Goal: Task Accomplishment & Management: Manage account settings

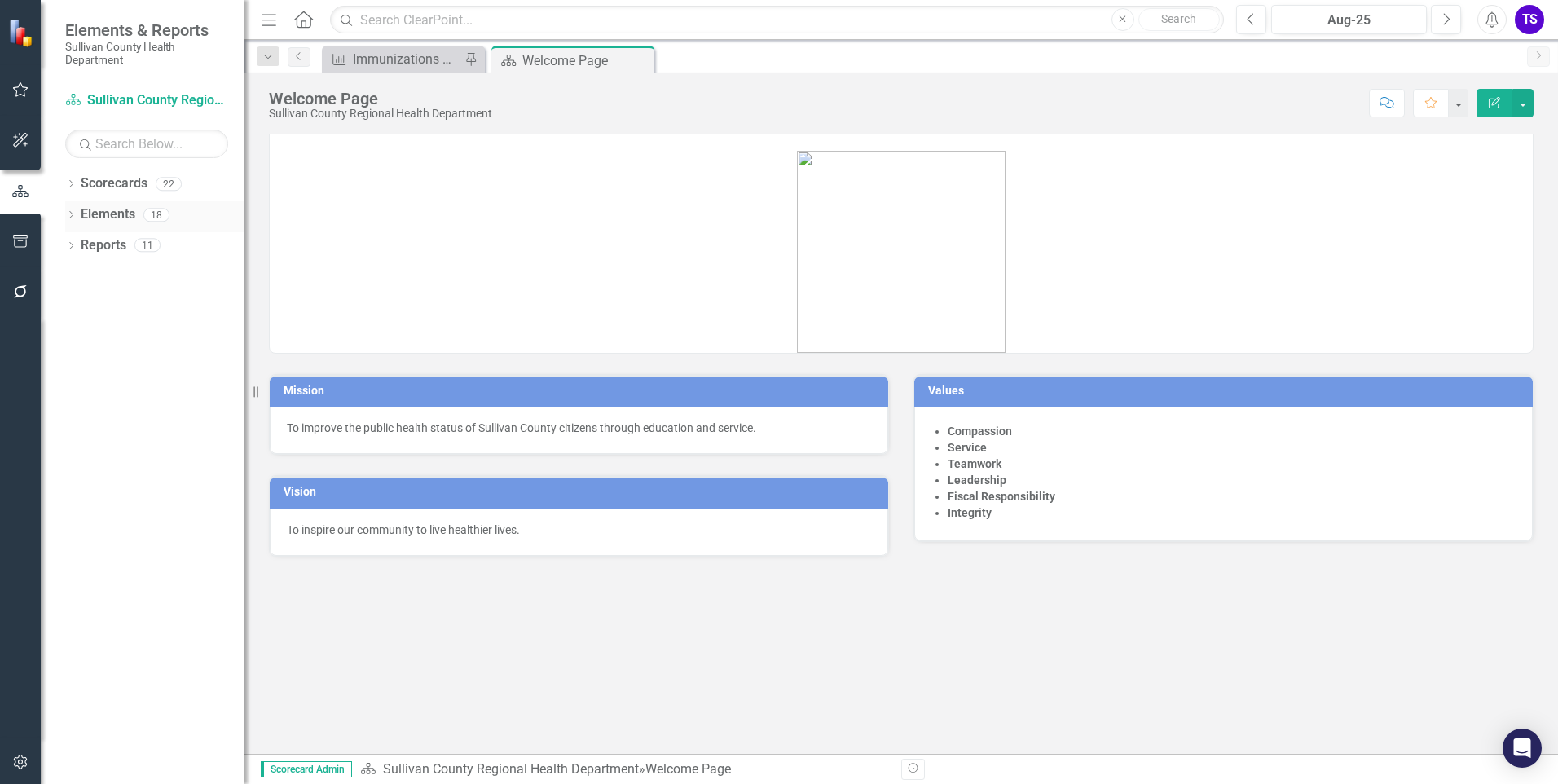
click at [101, 212] on link "Elements" at bounding box center [108, 214] width 55 height 18
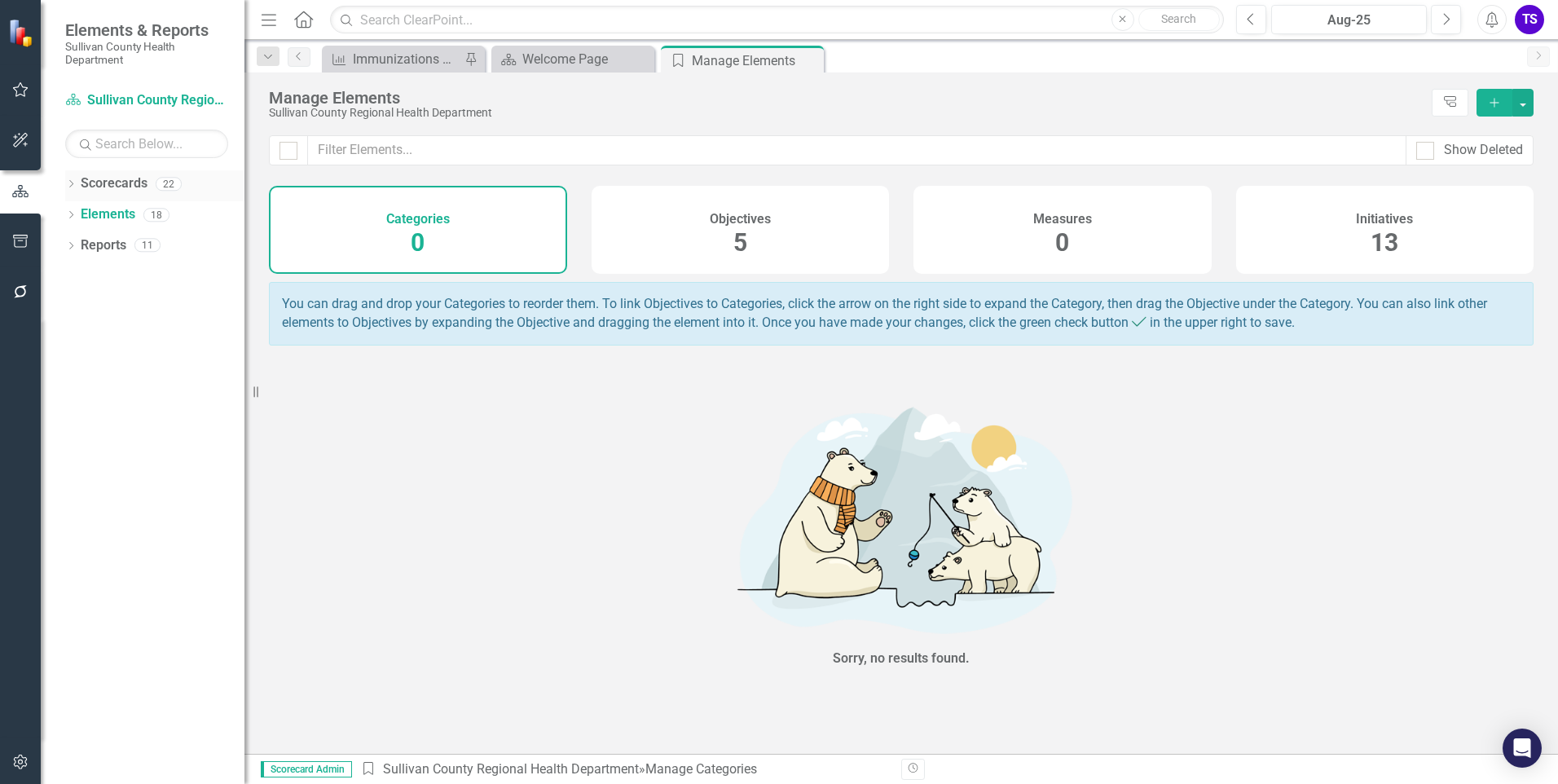
click at [101, 191] on link "Scorecards" at bounding box center [113, 184] width 67 height 18
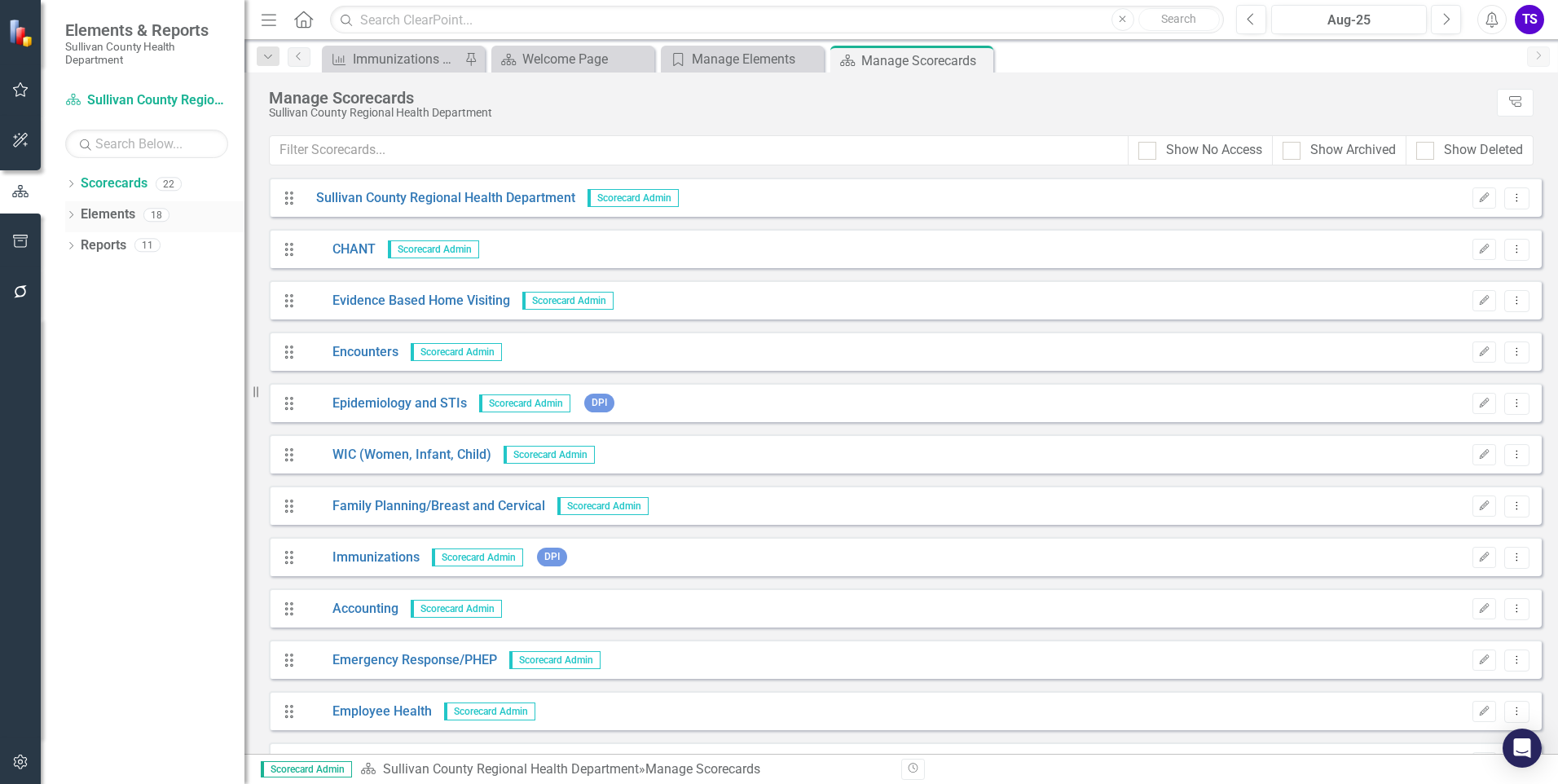
click at [73, 215] on icon "Dropdown" at bounding box center [70, 217] width 11 height 9
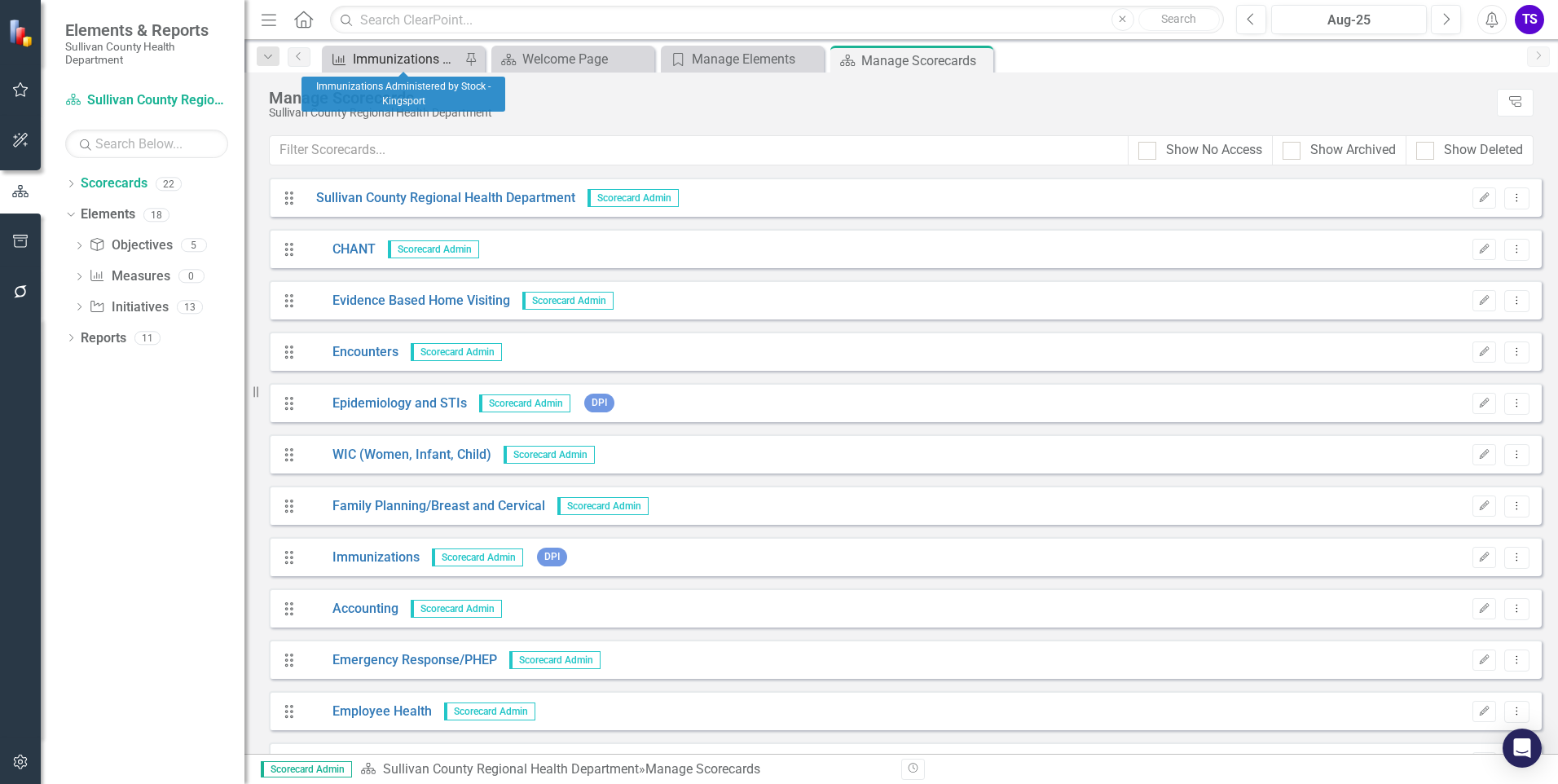
click at [433, 50] on div "Immunizations Administered by Stock - Kingsport" at bounding box center [407, 59] width 108 height 20
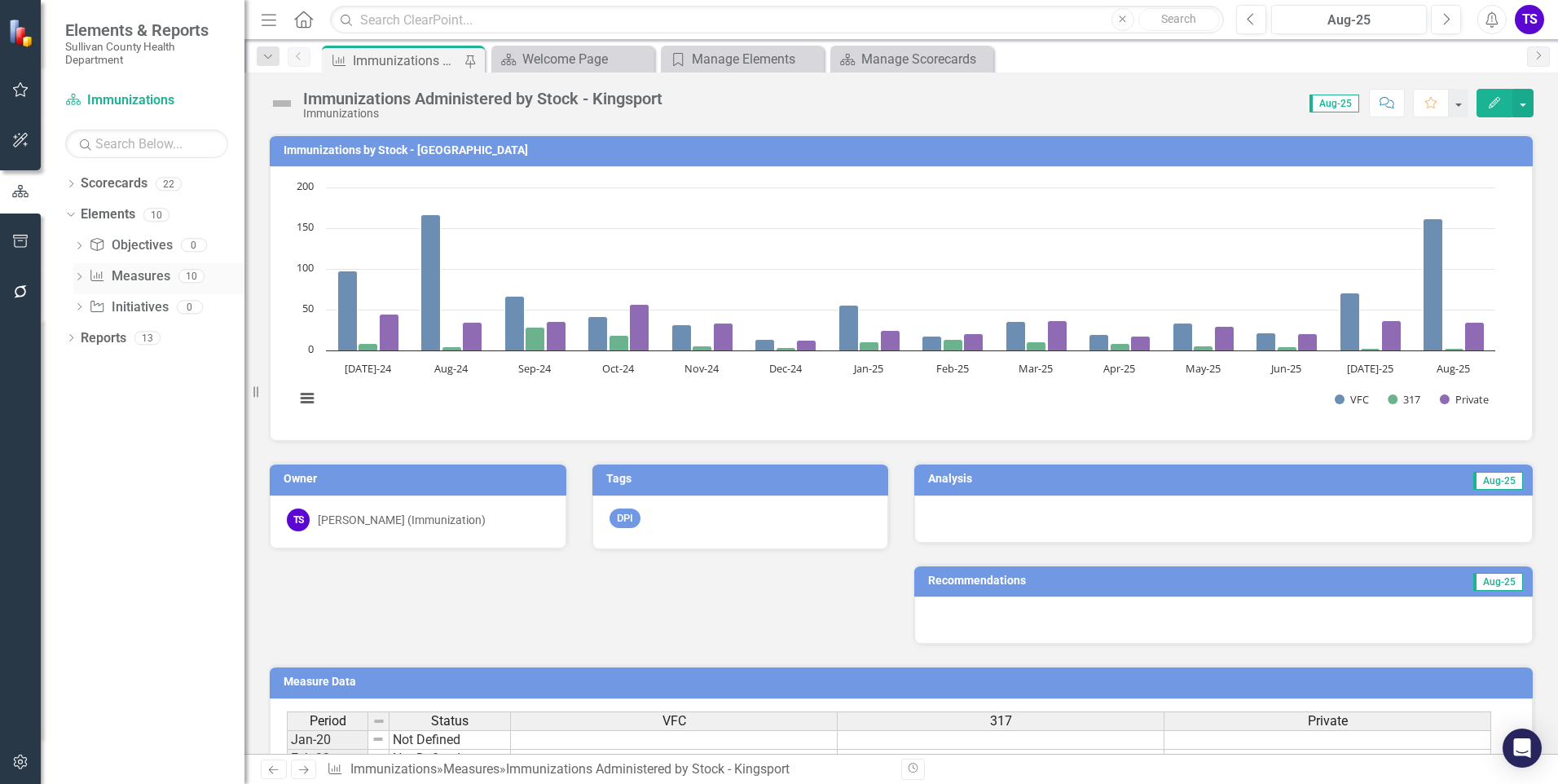
click at [79, 281] on icon "Dropdown" at bounding box center [79, 278] width 11 height 9
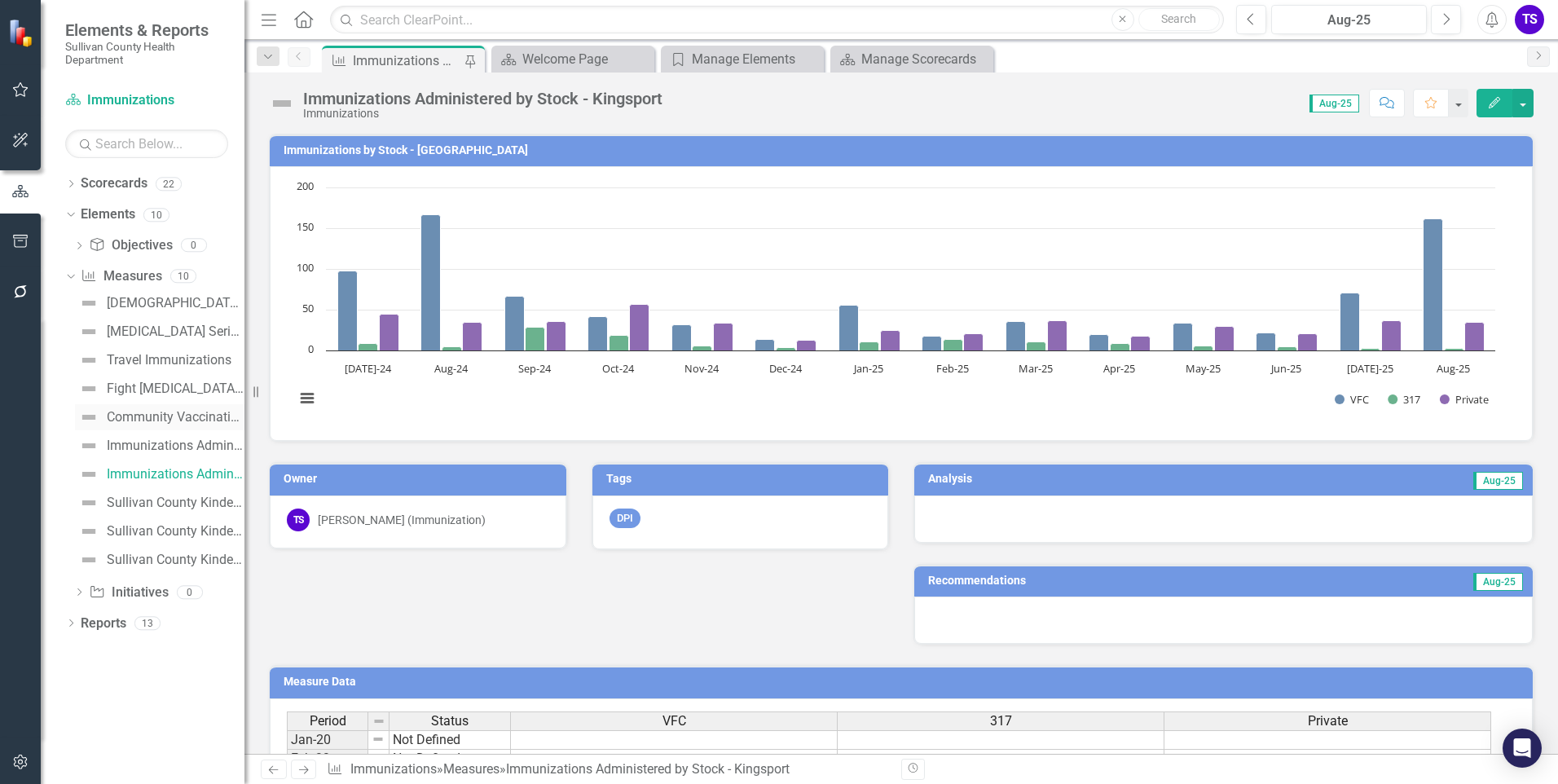
click at [166, 408] on link "Community Vaccination Outreach" at bounding box center [159, 417] width 169 height 27
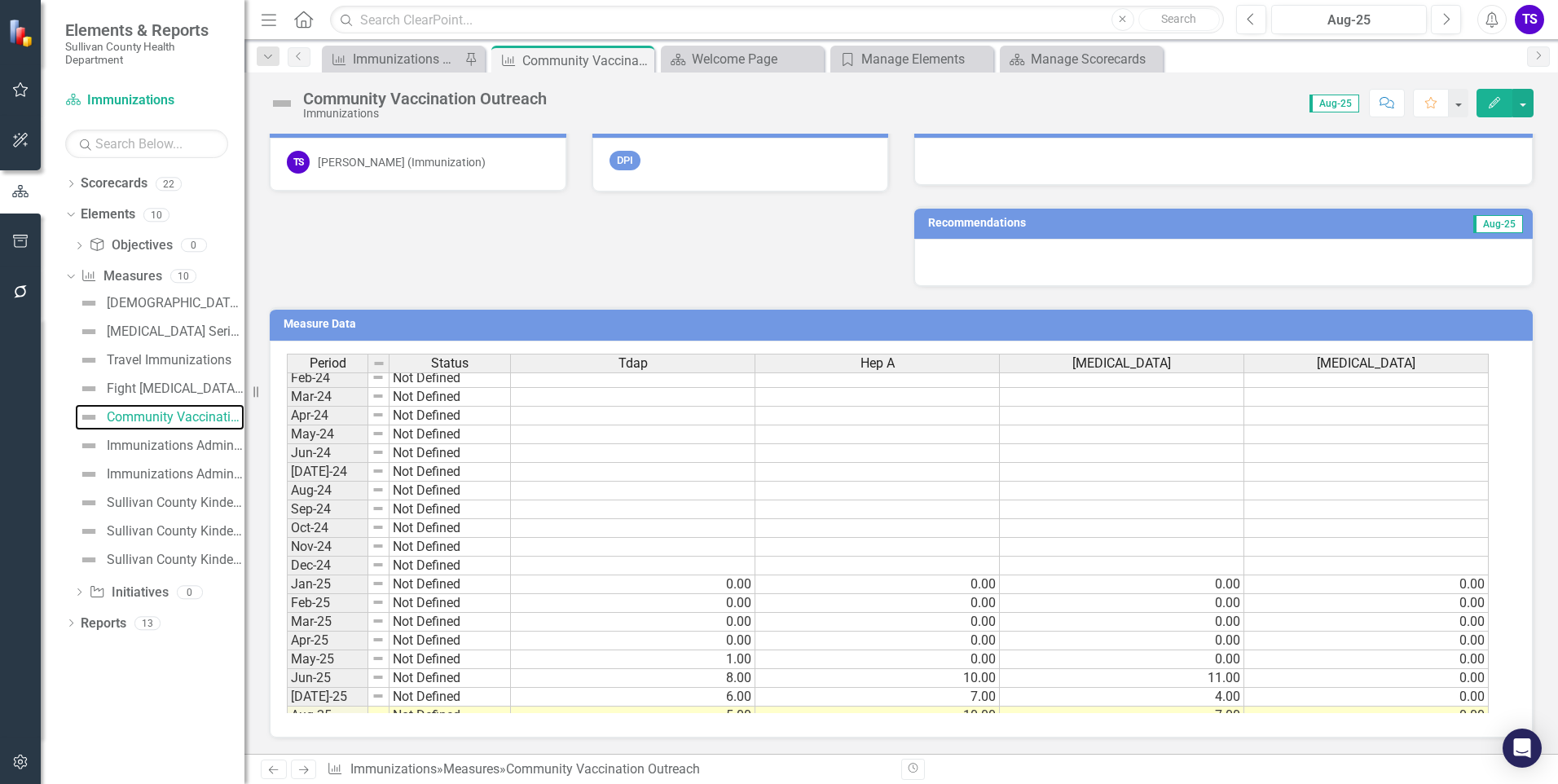
scroll to position [1011, 0]
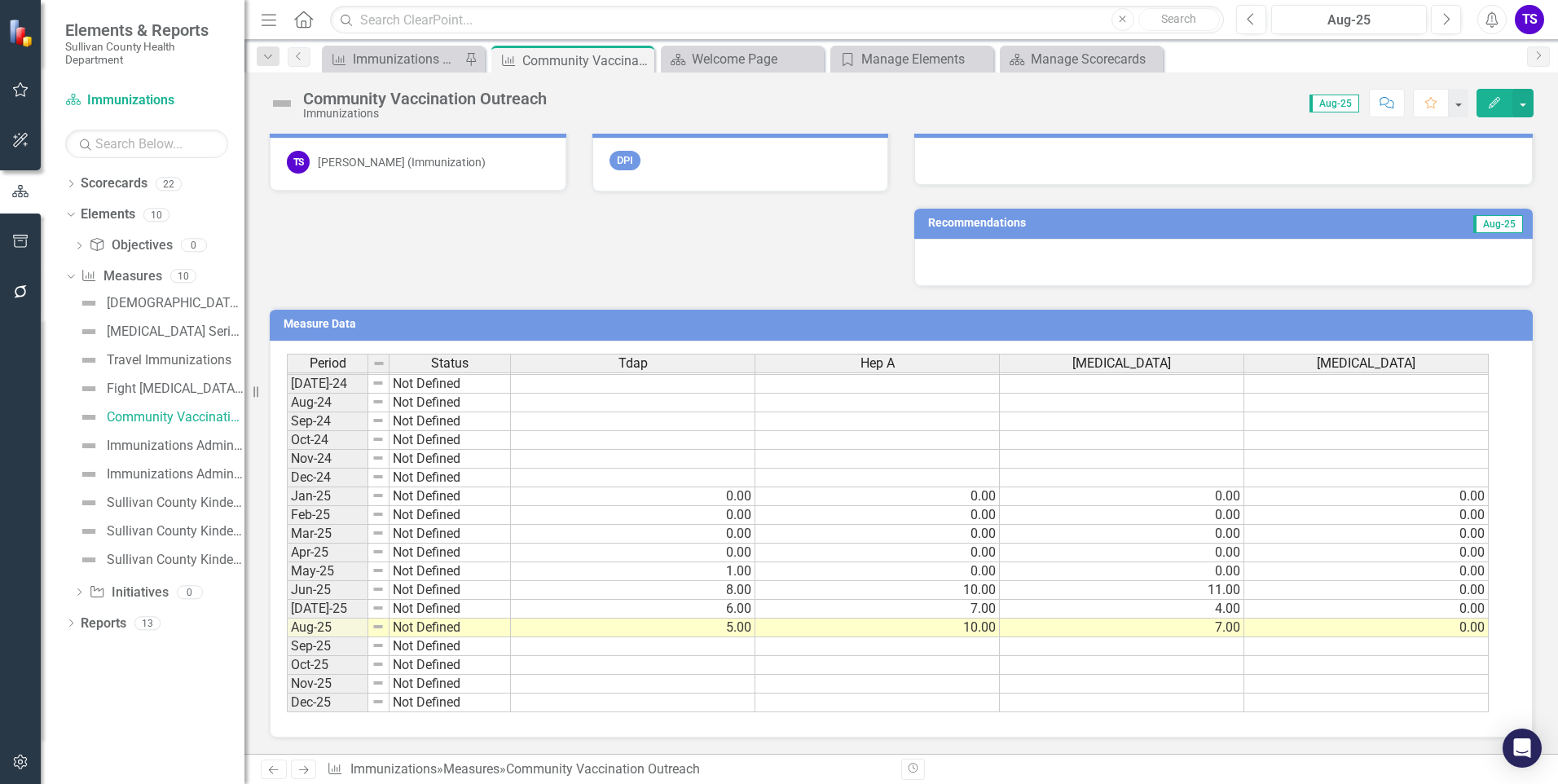
click at [705, 650] on tbody "May-23 Not Defined Jun-23 Not Defined [DATE]-23 Not Defined Aug-23 Not Defined …" at bounding box center [888, 412] width 1202 height 601
type textarea "9"
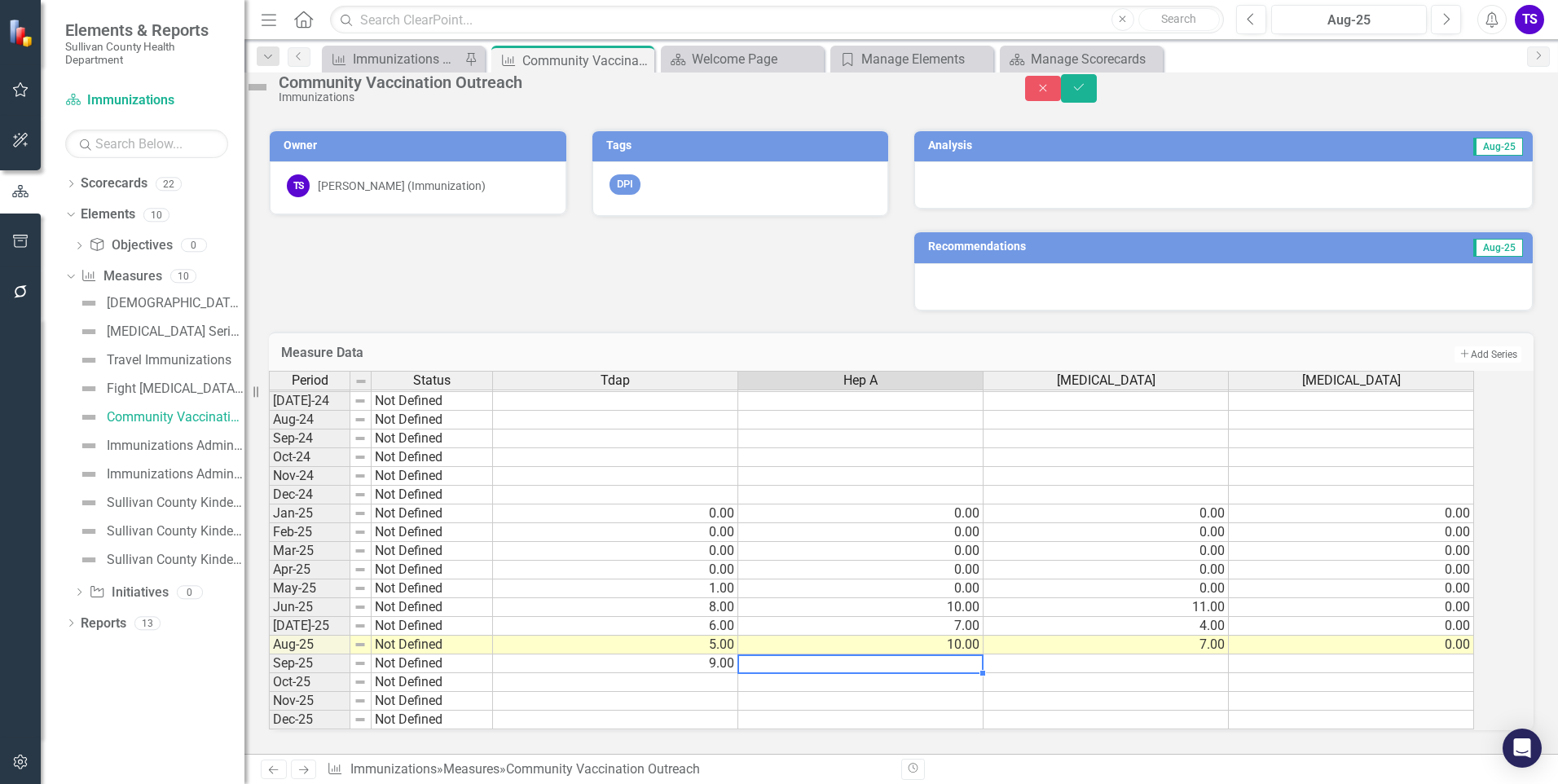
type textarea "9"
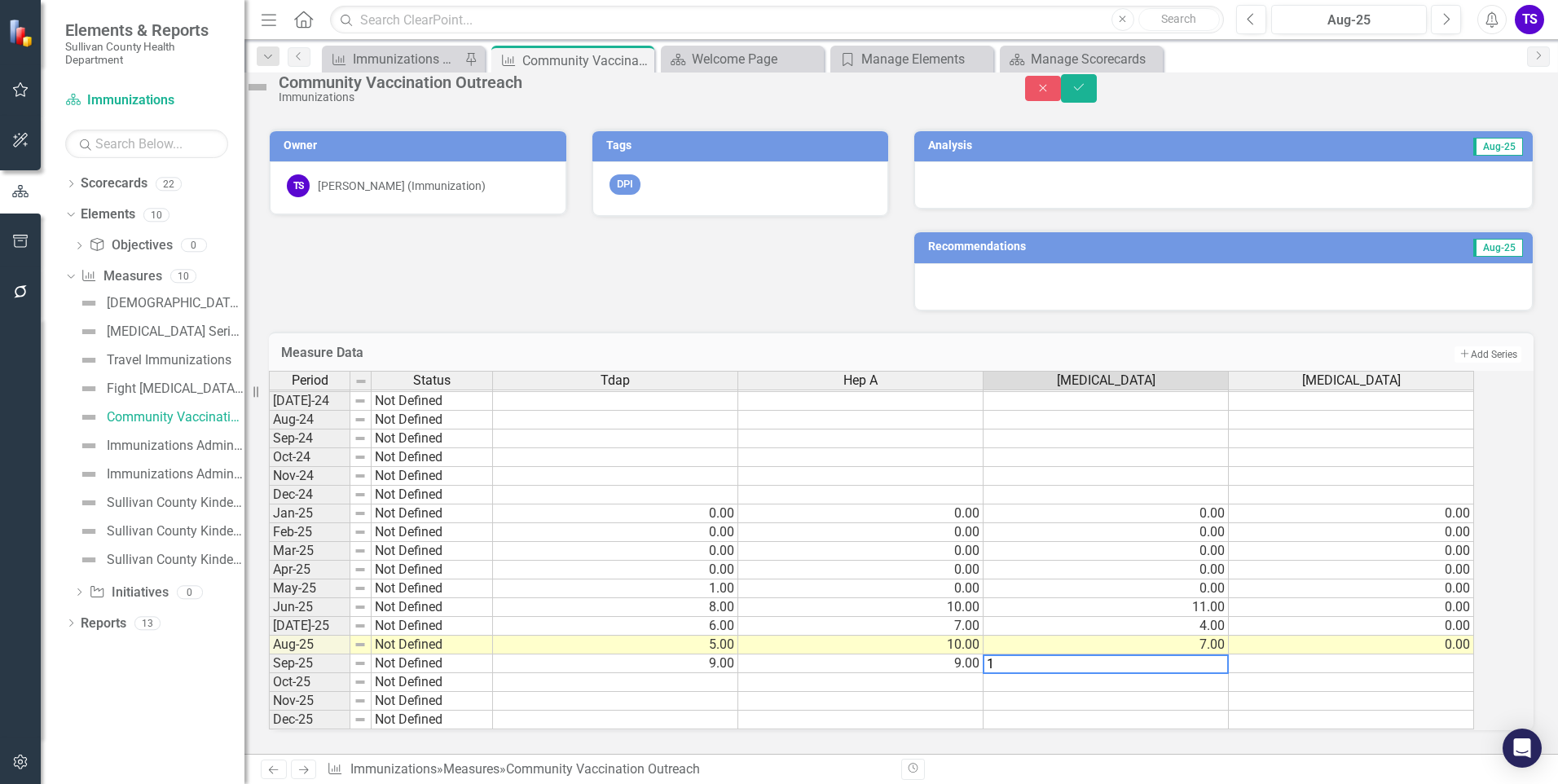
type textarea "10"
click at [1086, 93] on icon "Save" at bounding box center [1079, 87] width 15 height 11
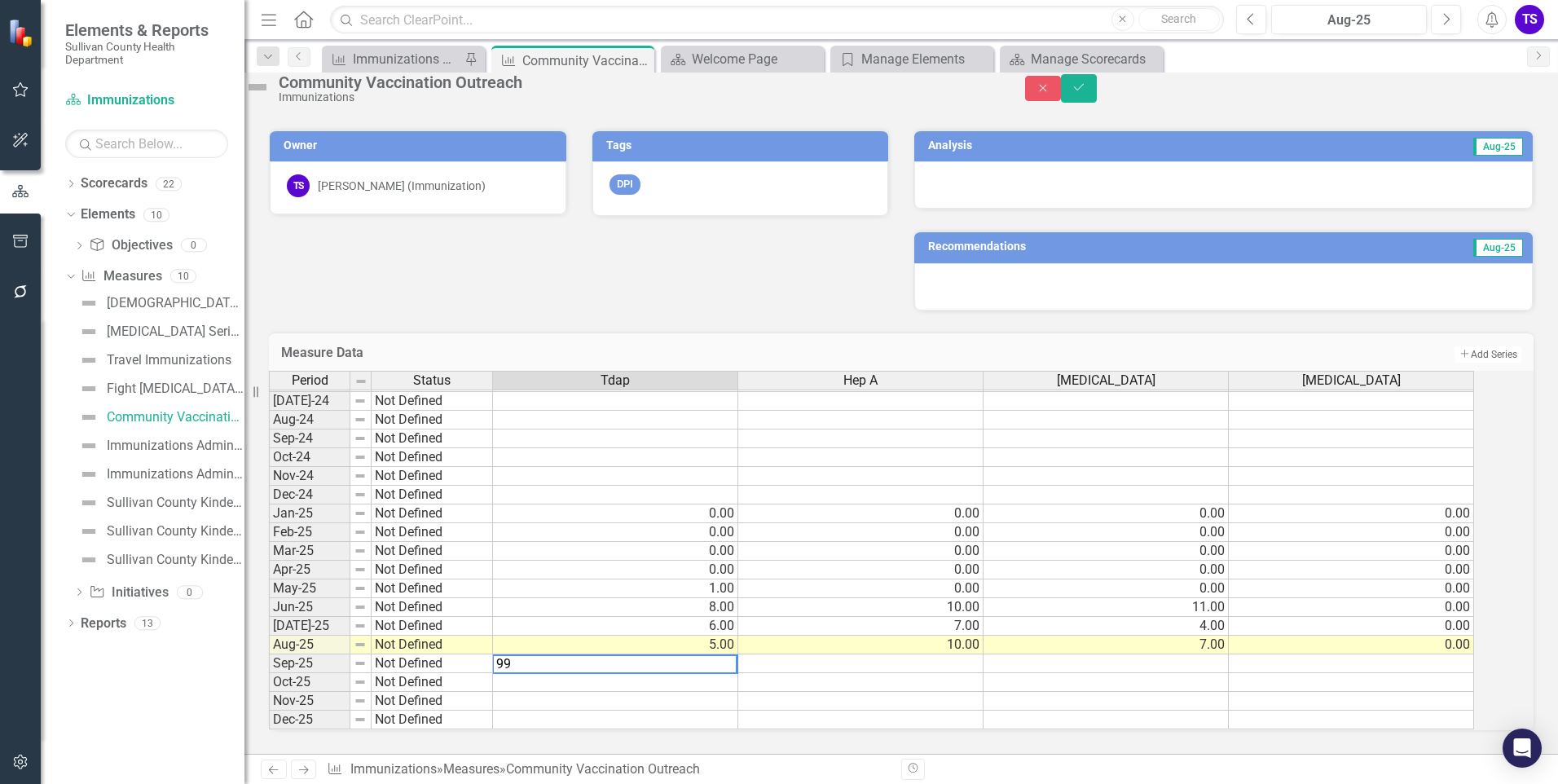
type textarea "9"
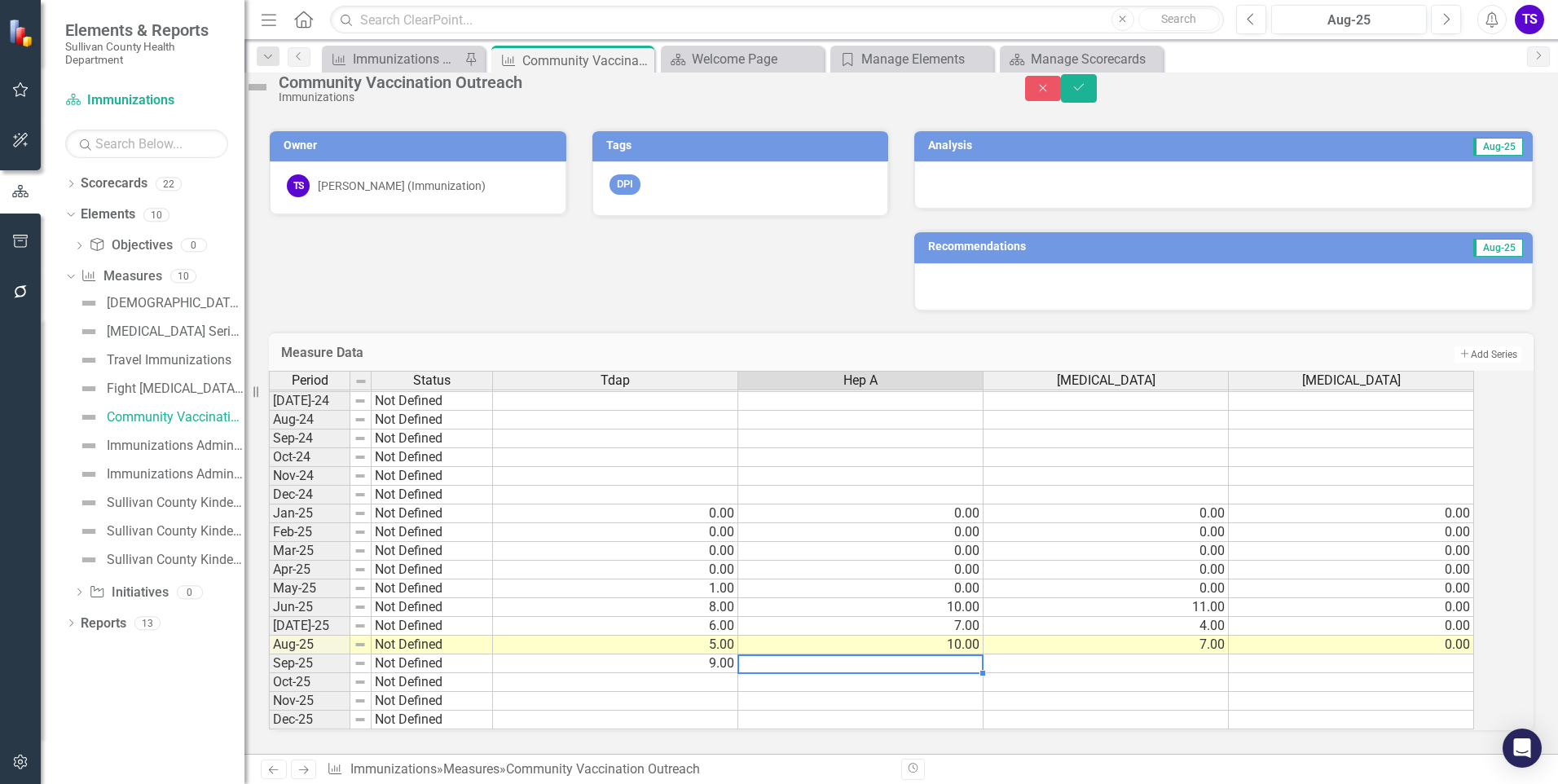
type textarea "9"
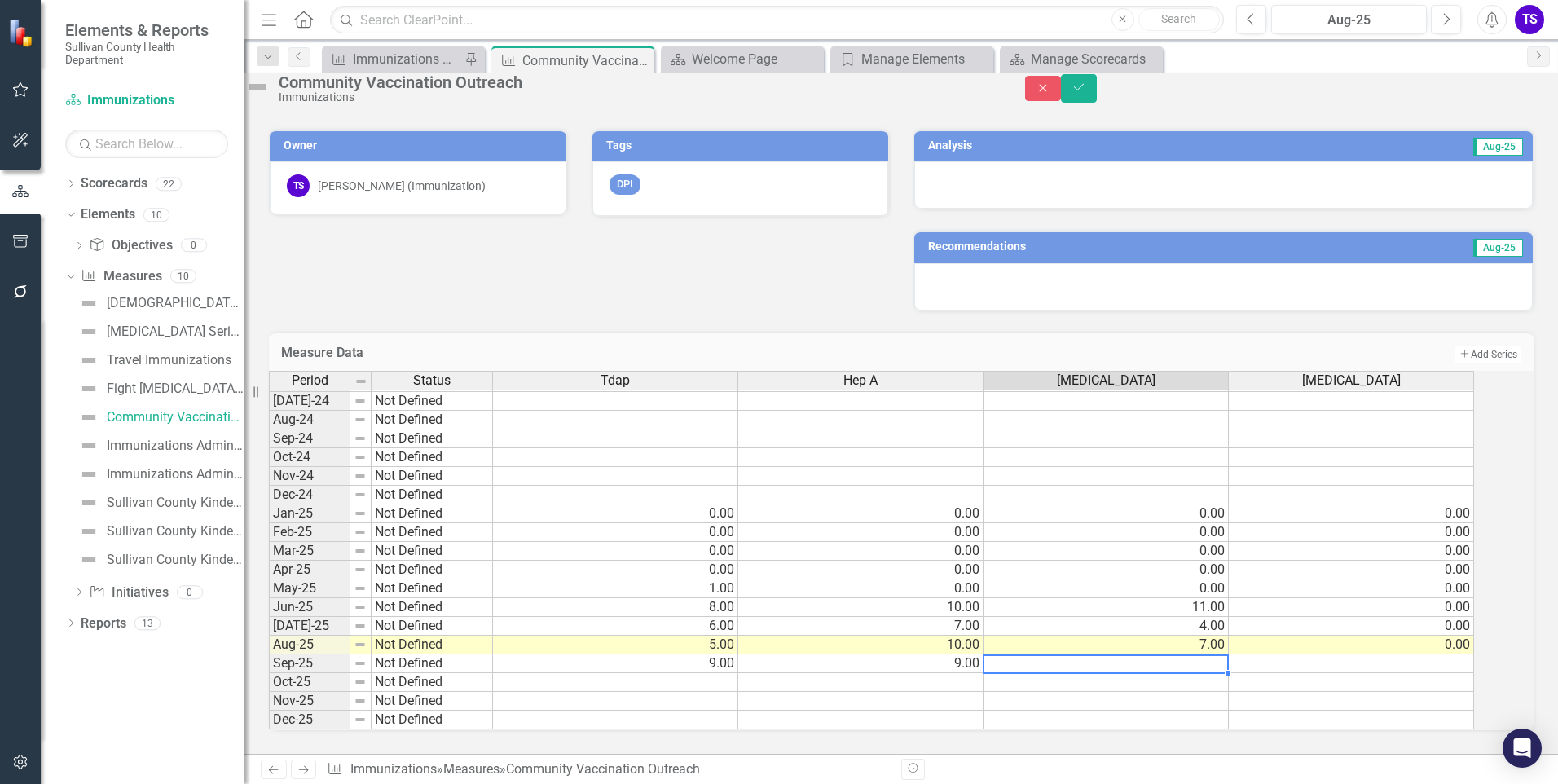
type textarea "10"
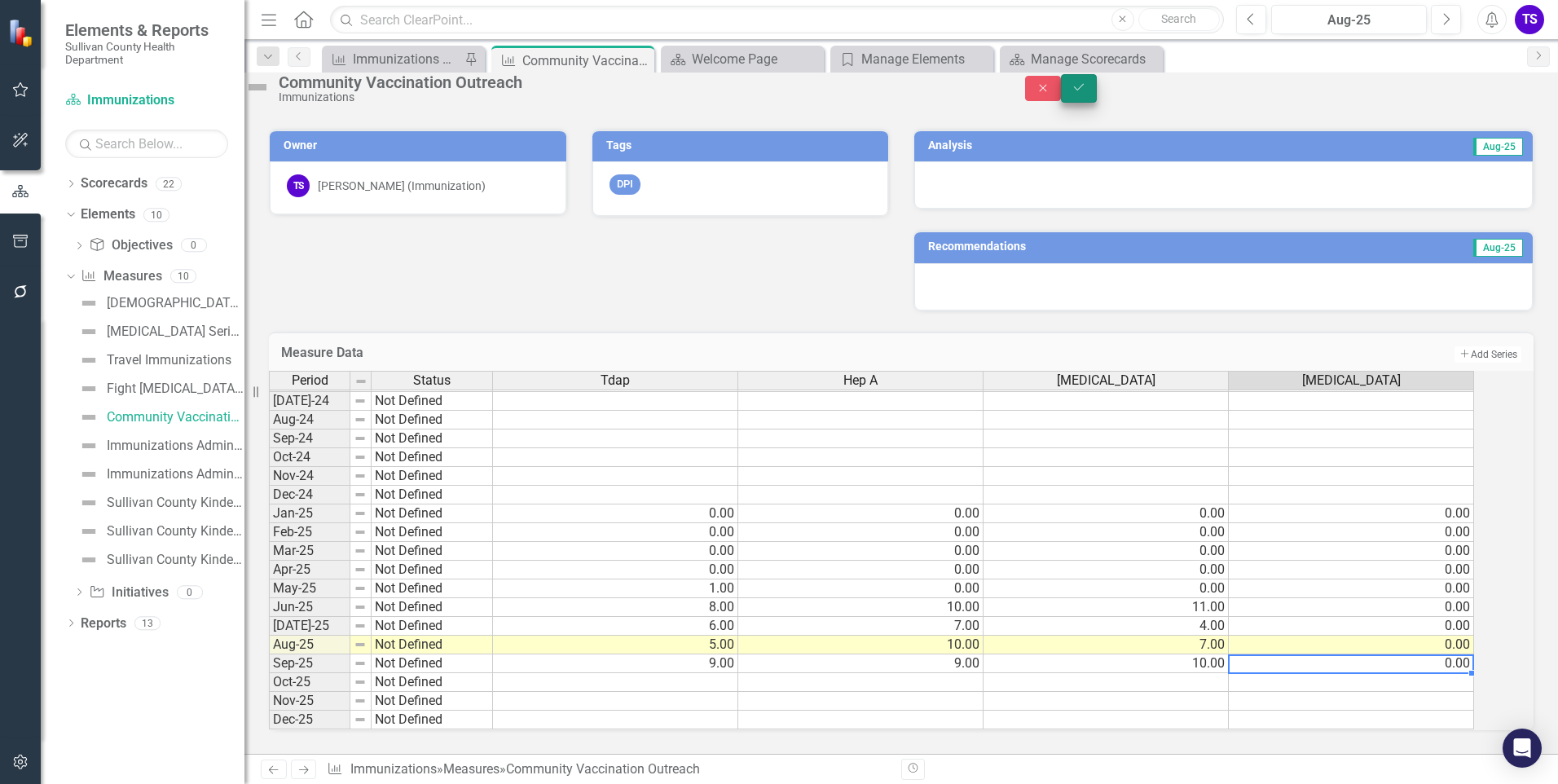
type textarea "0"
click at [1086, 91] on icon "Save" at bounding box center [1079, 87] width 15 height 11
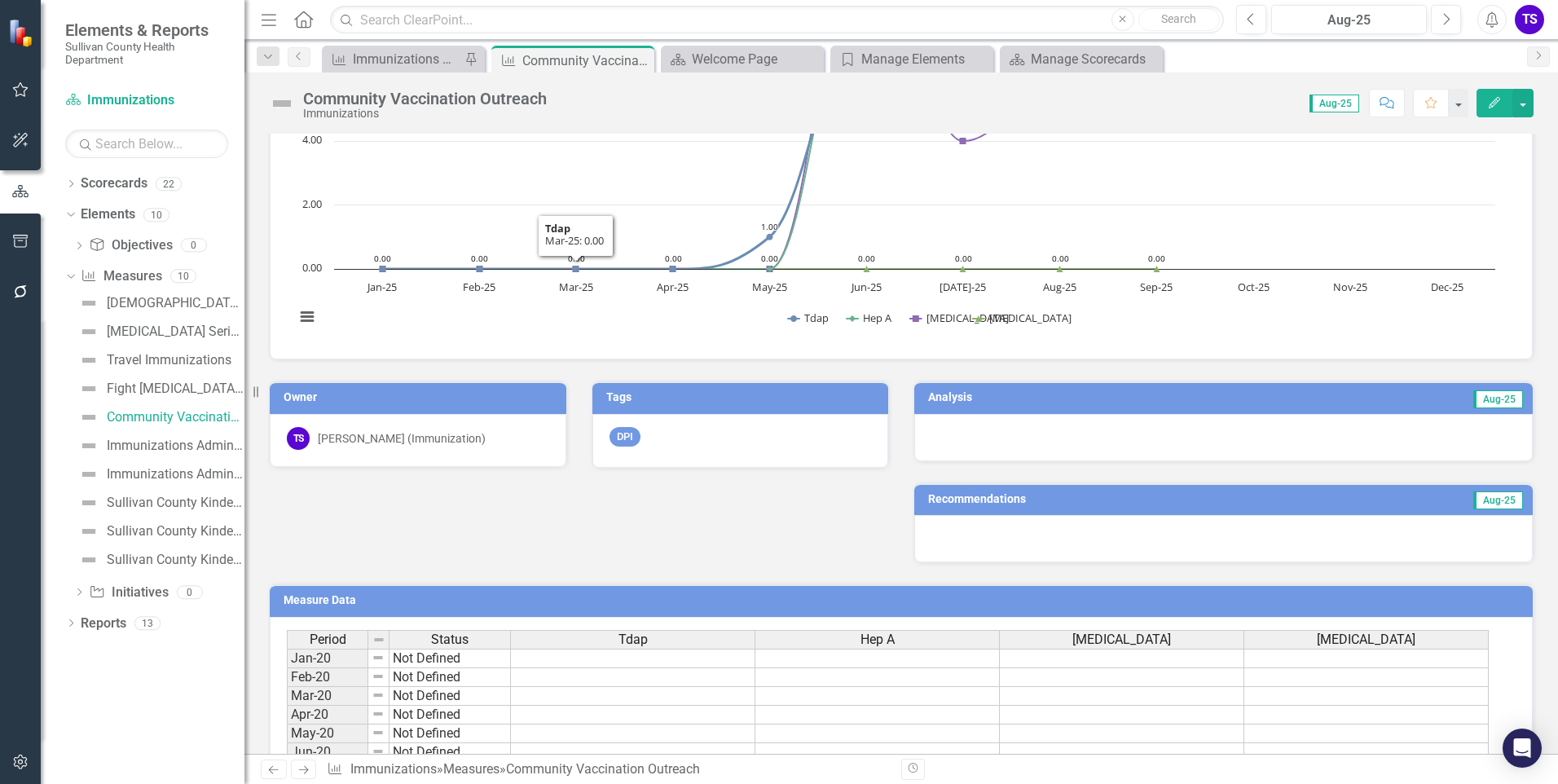
scroll to position [0, 0]
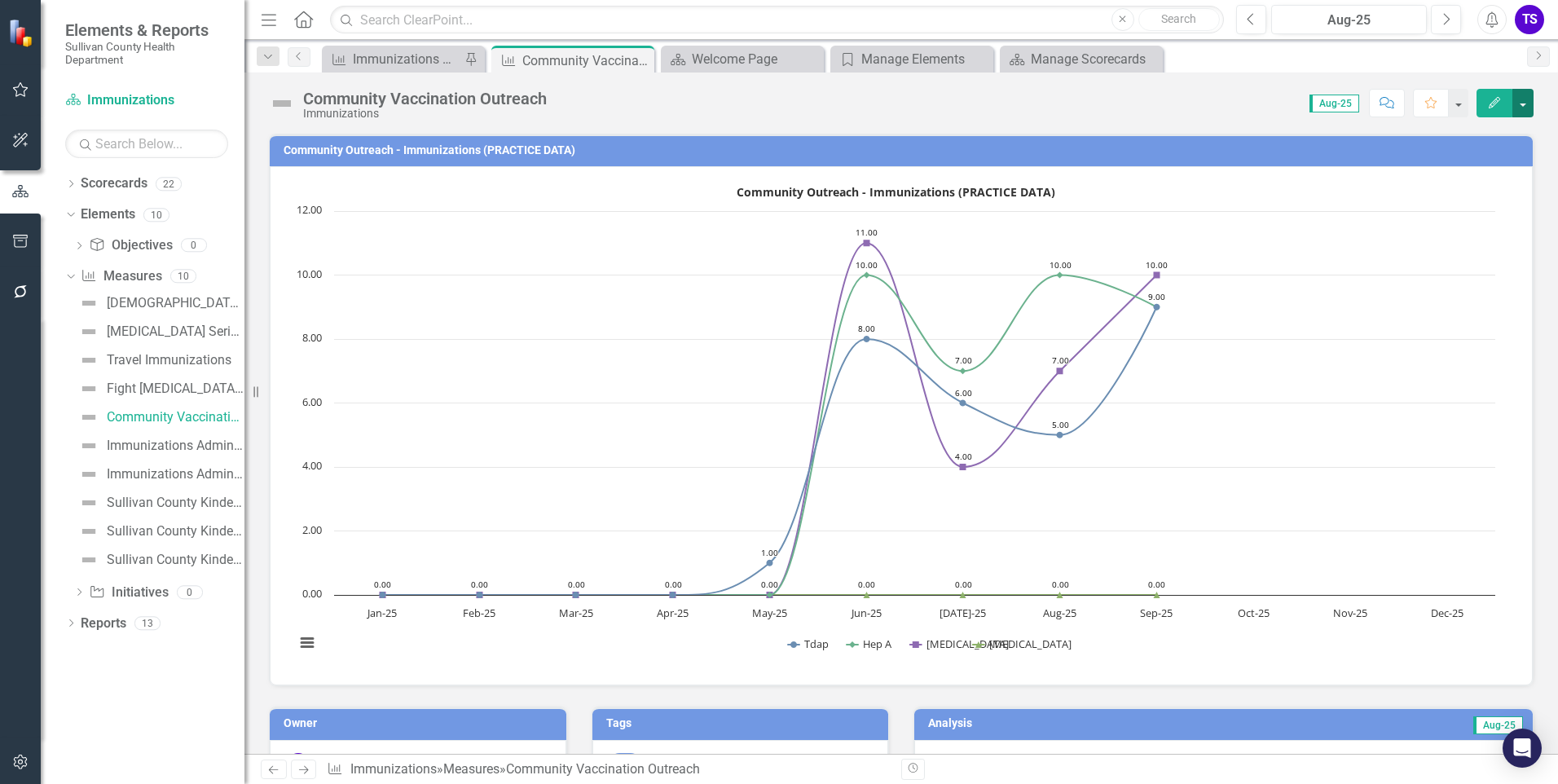
click at [1520, 108] on button "button" at bounding box center [1522, 102] width 21 height 28
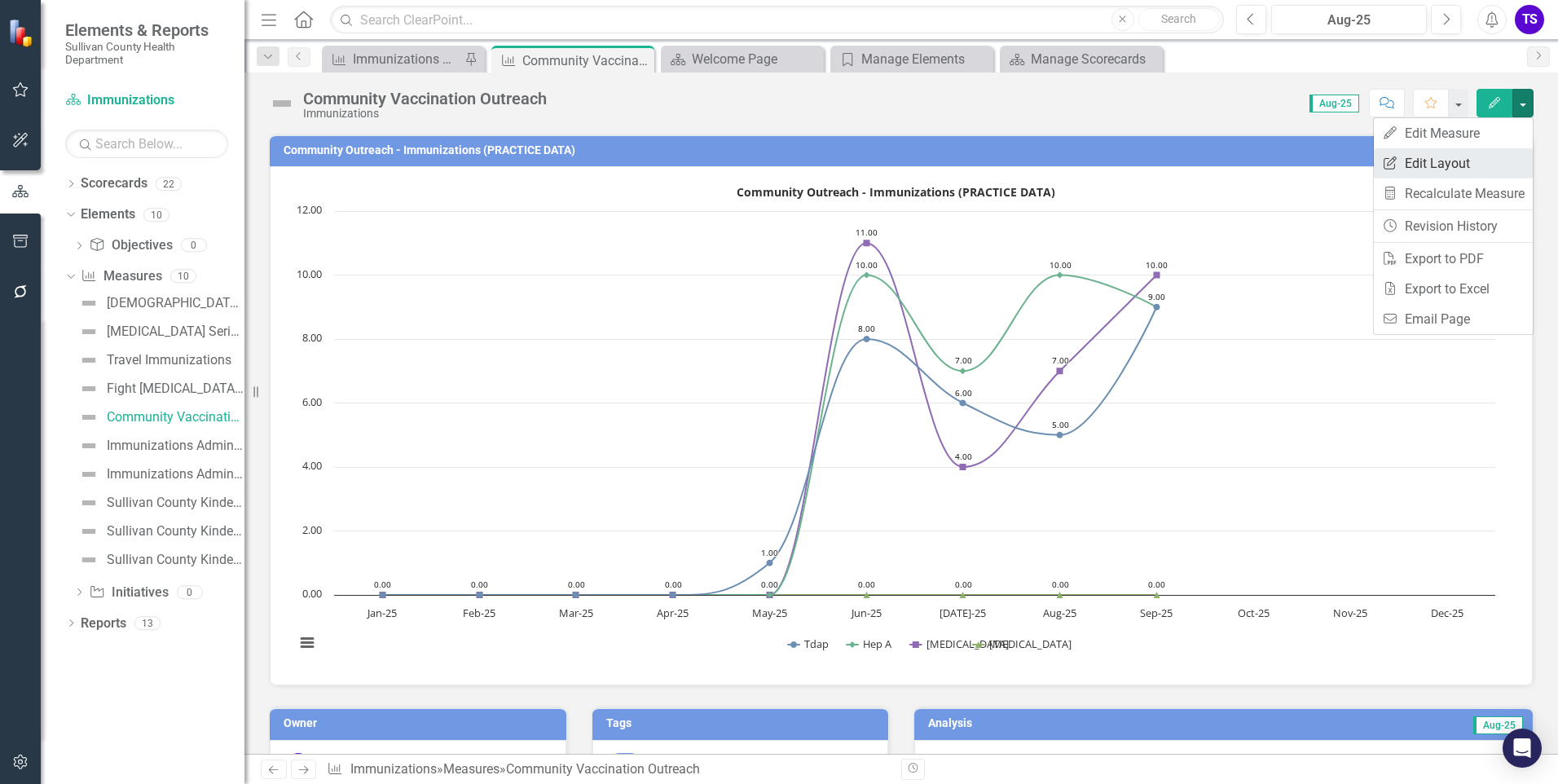
click at [1483, 164] on link "Edit Report Edit Layout" at bounding box center [1454, 163] width 159 height 30
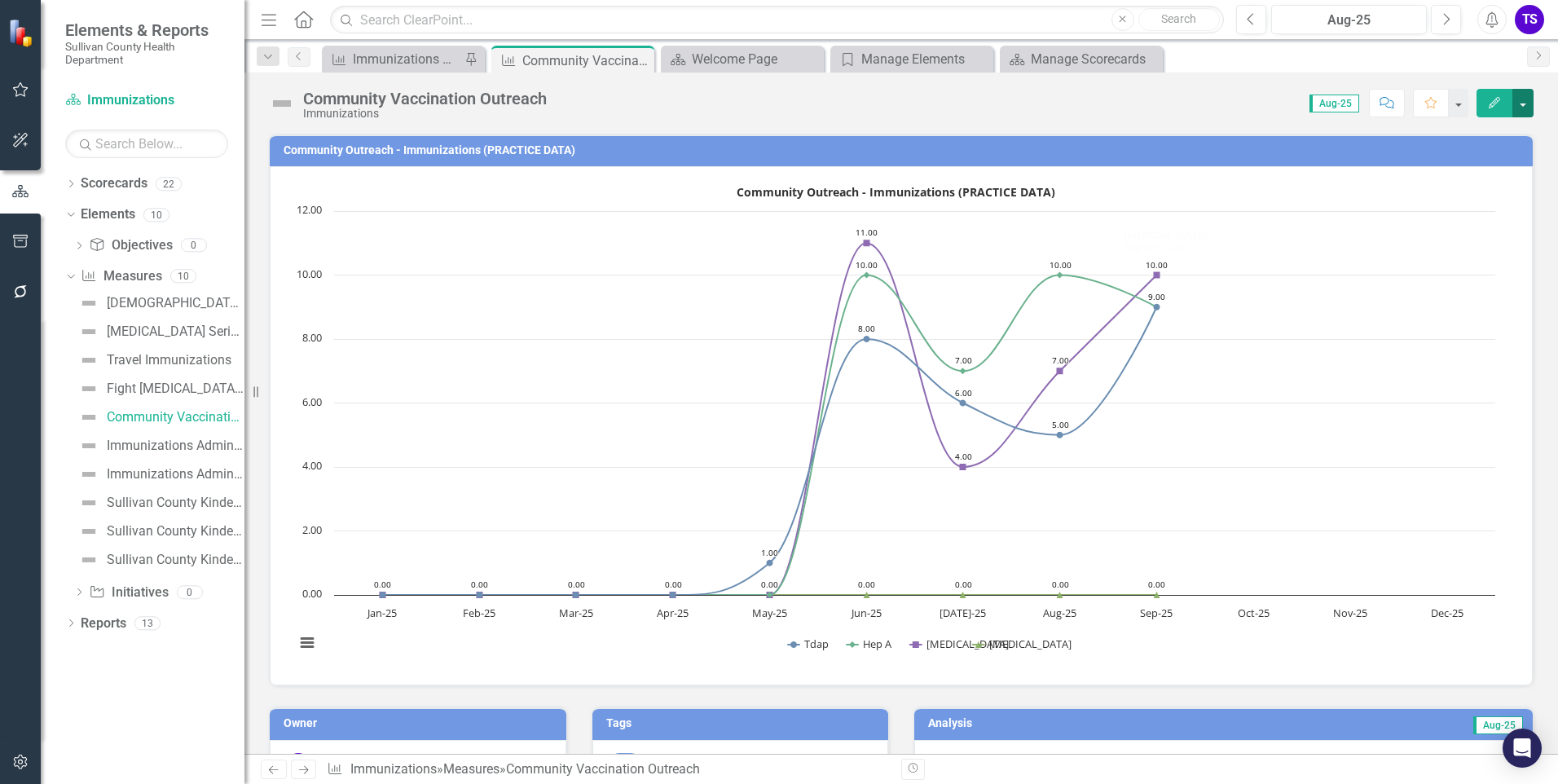
click at [1524, 101] on button "button" at bounding box center [1522, 102] width 21 height 28
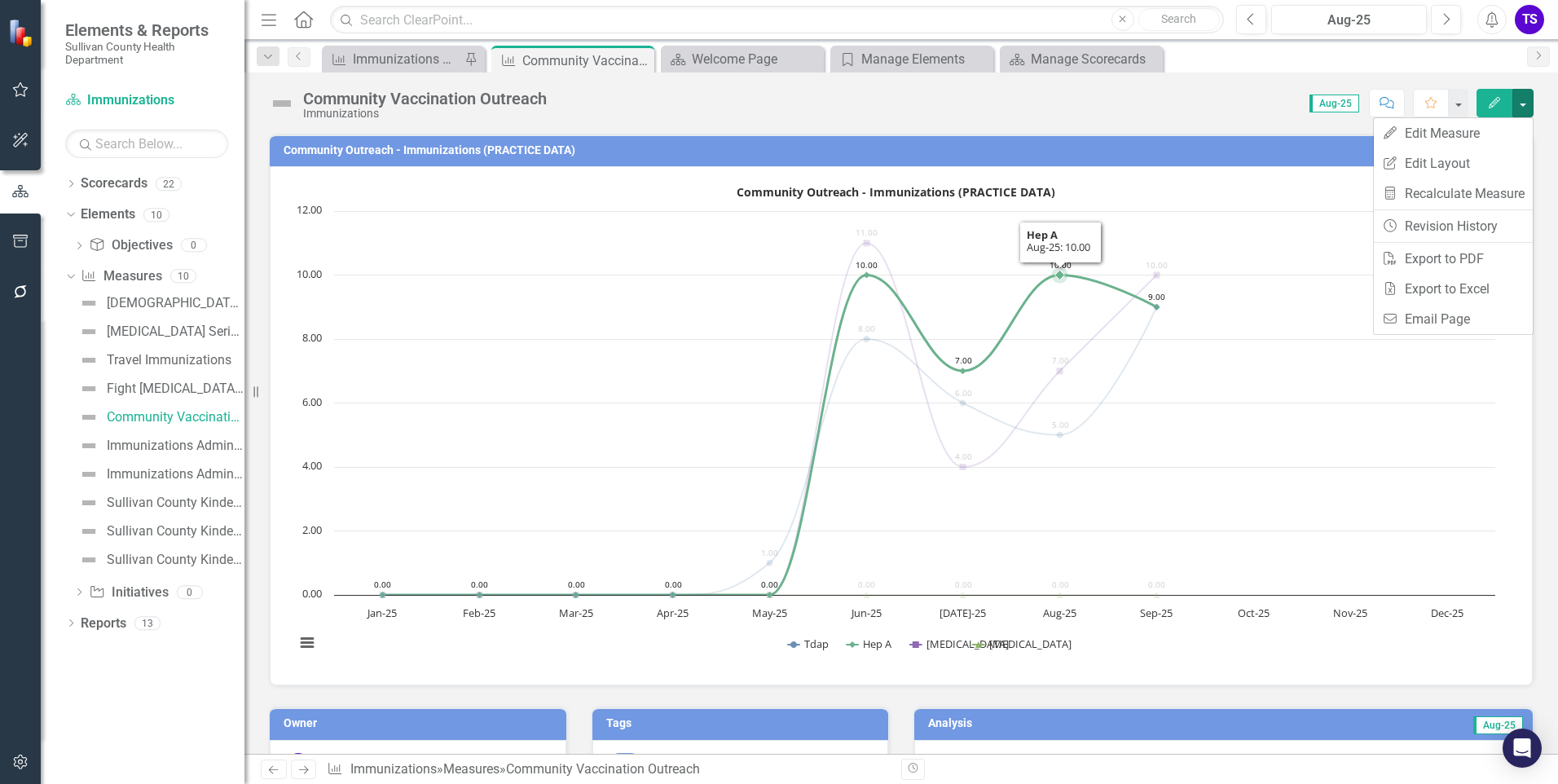
click at [1063, 270] on text "10.00 ​ 10.00" at bounding box center [1060, 264] width 22 height 11
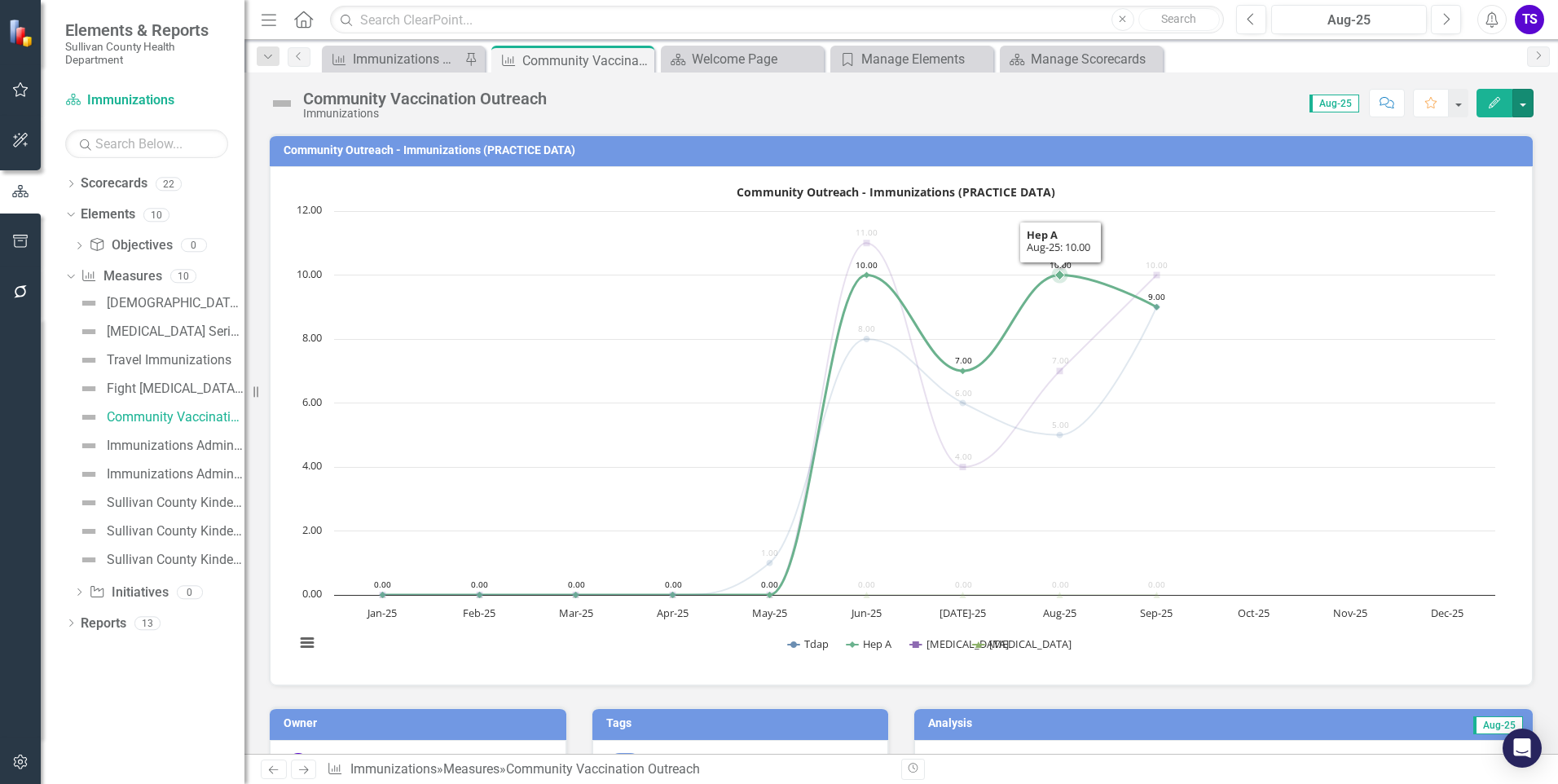
click at [1063, 270] on text "10.00 ​ 10.00" at bounding box center [1060, 264] width 22 height 11
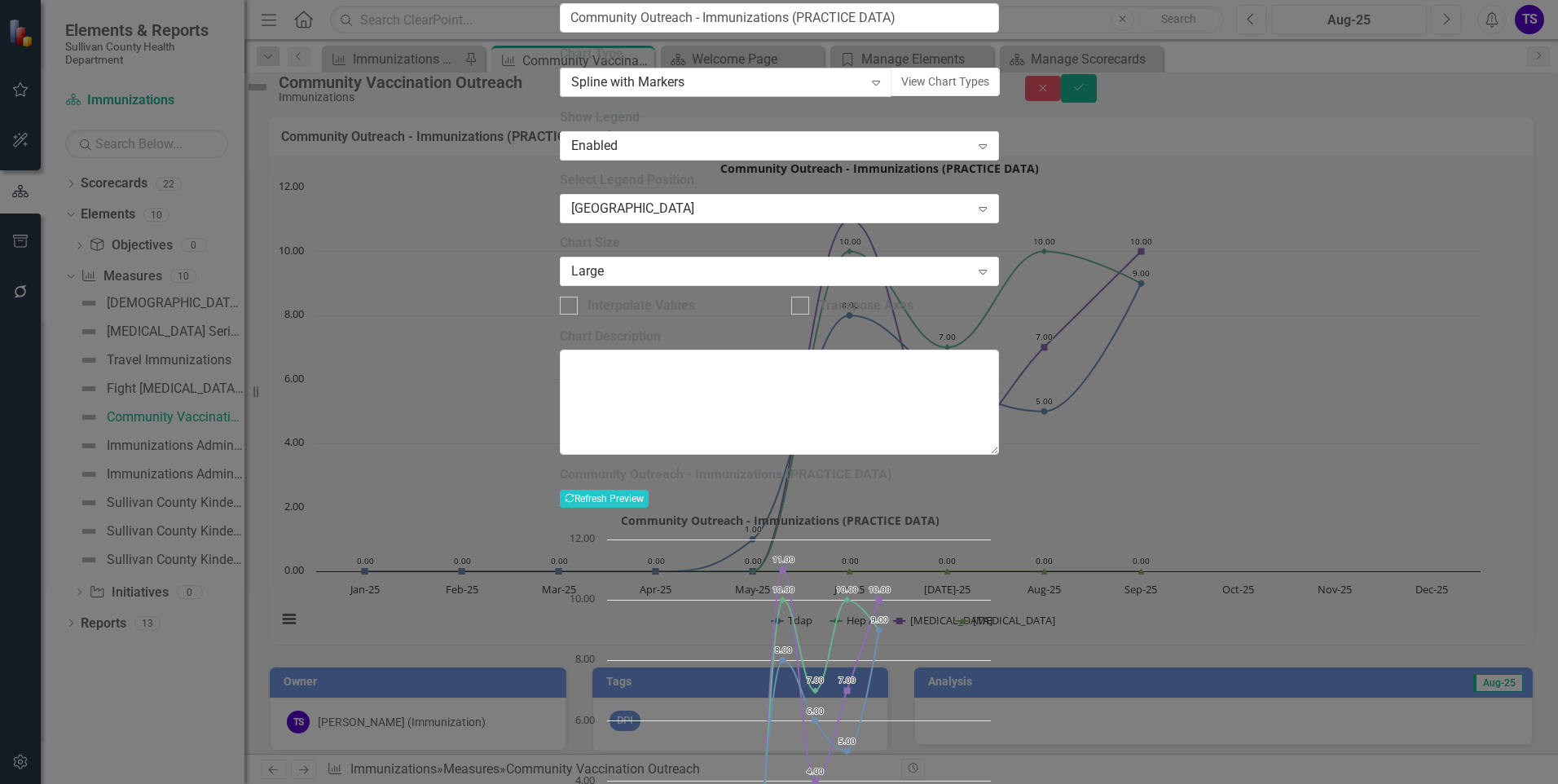
click at [807, 92] on div "Spline with Markers" at bounding box center [717, 82] width 293 height 18
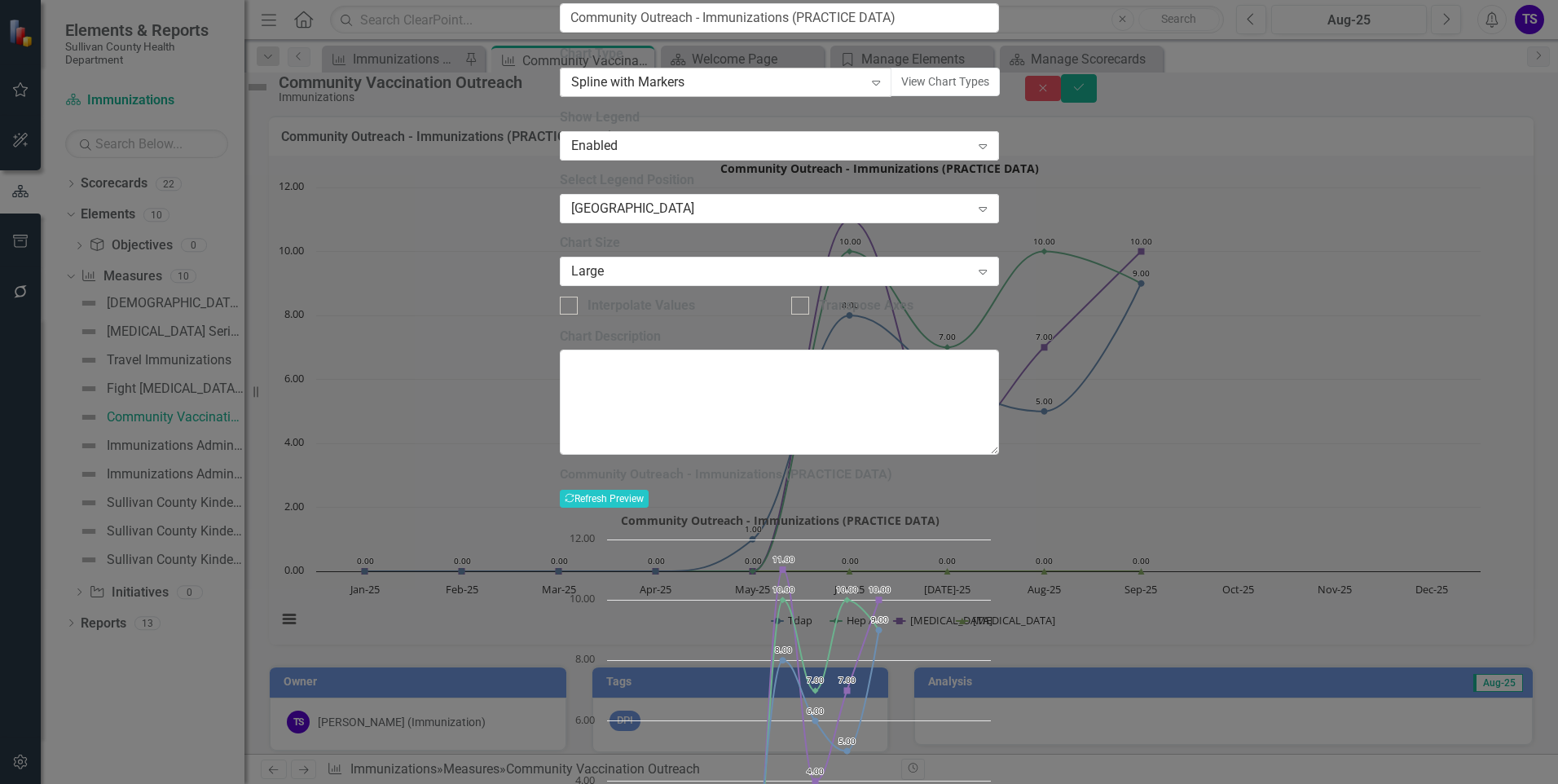
click at [727, 92] on div "Spline with Markers" at bounding box center [717, 82] width 293 height 18
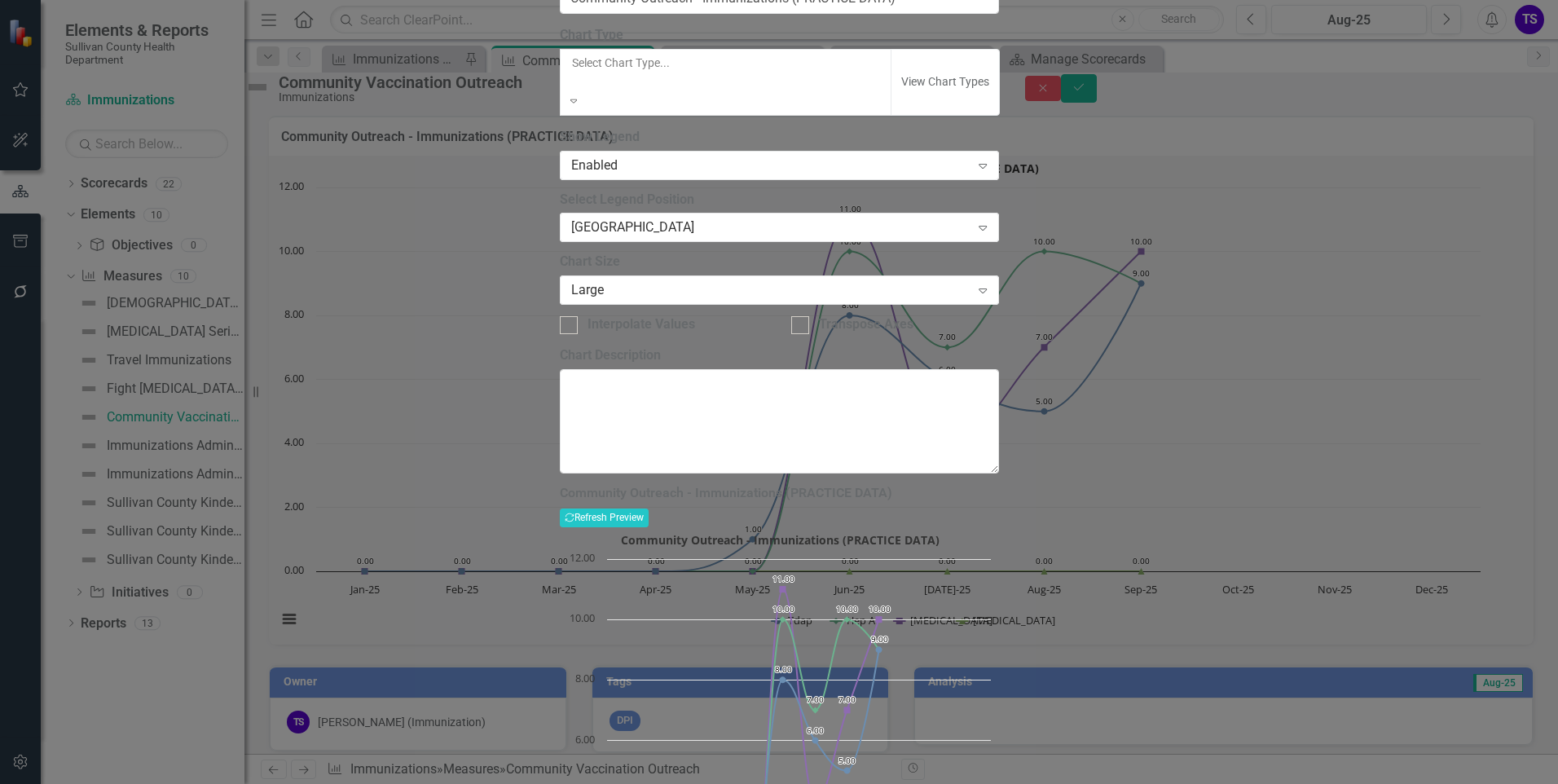
scroll to position [922, 0]
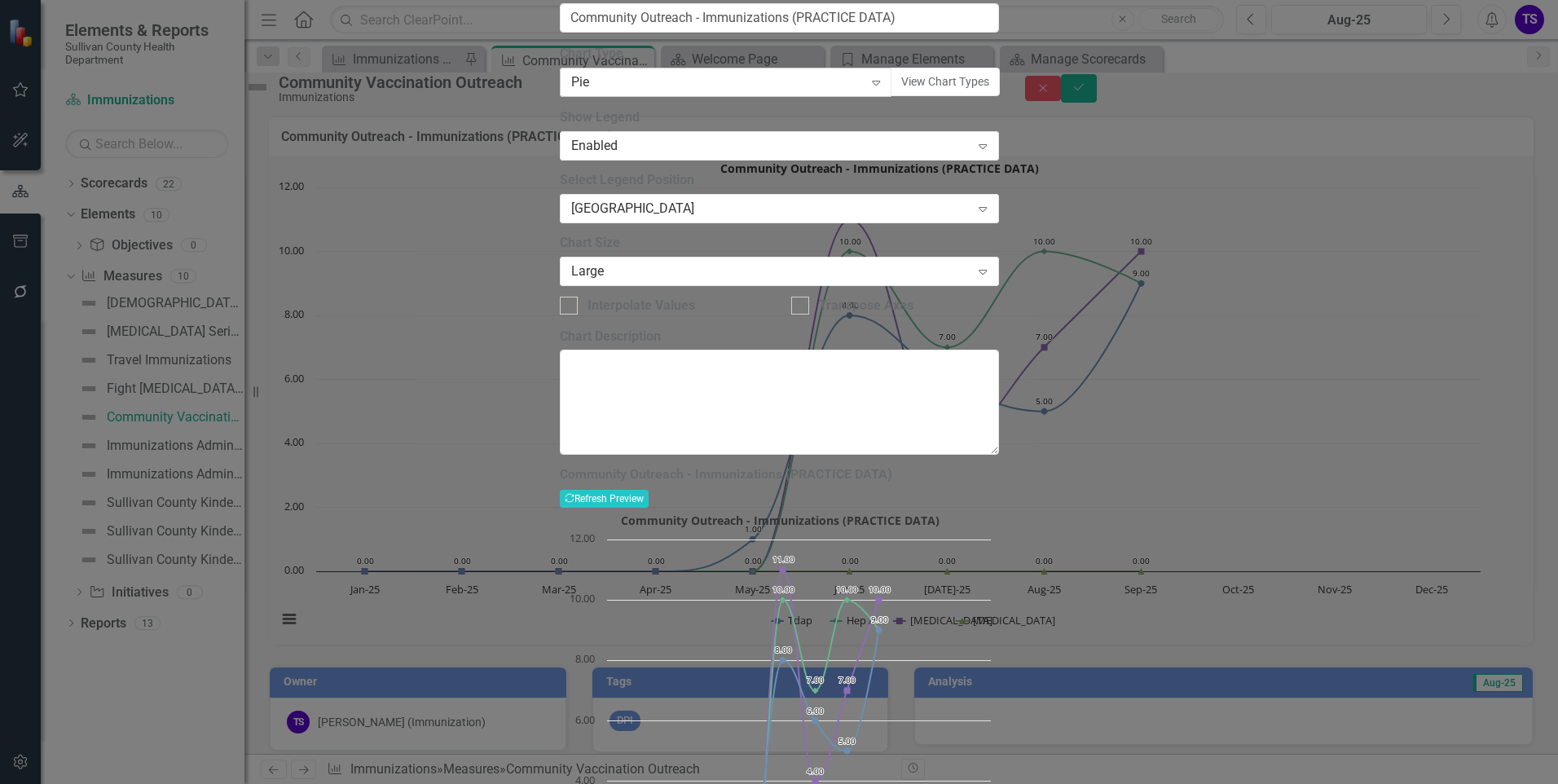
click at [630, 92] on div "Pie" at bounding box center [717, 82] width 293 height 18
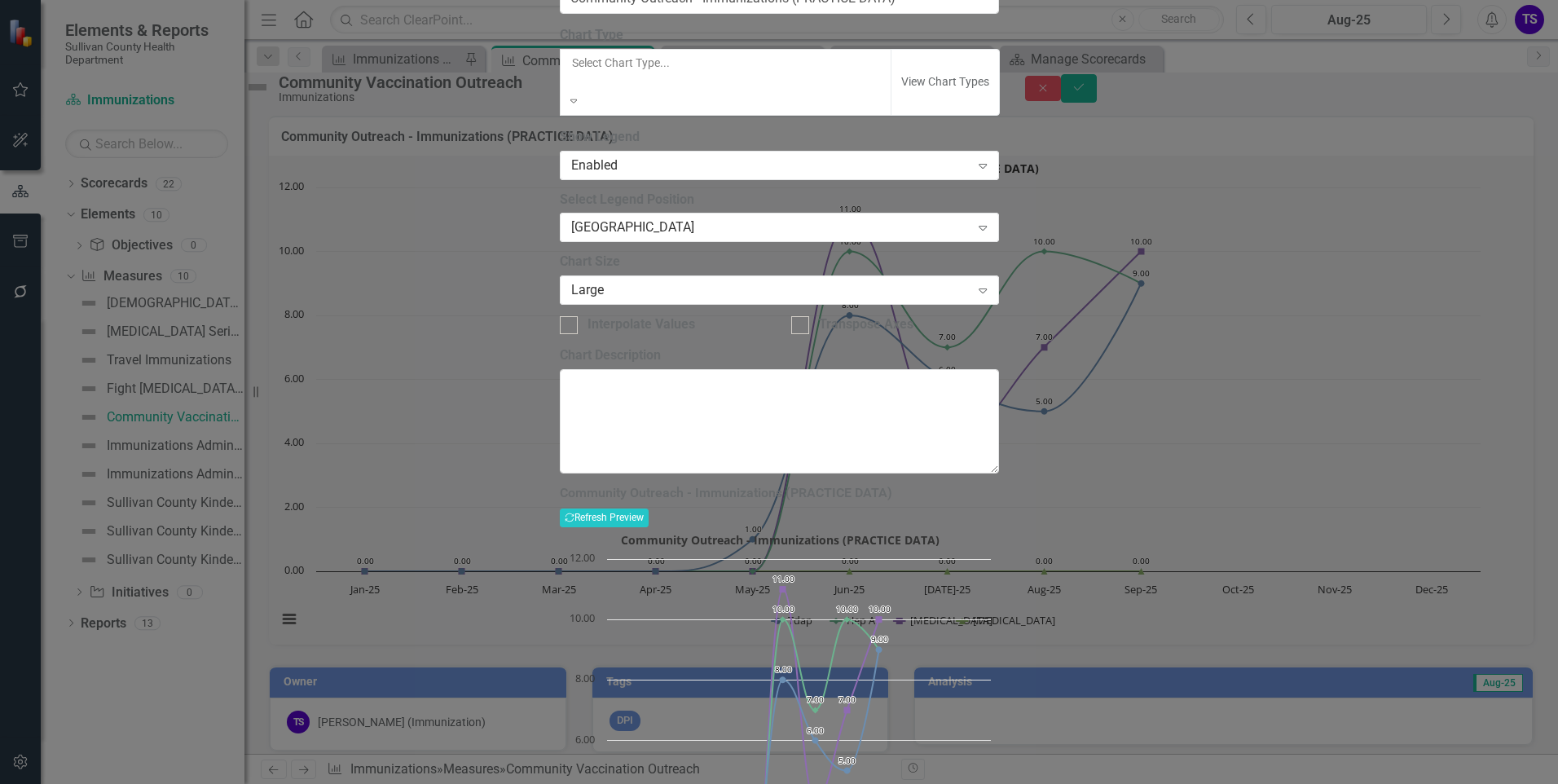
scroll to position [710, 0]
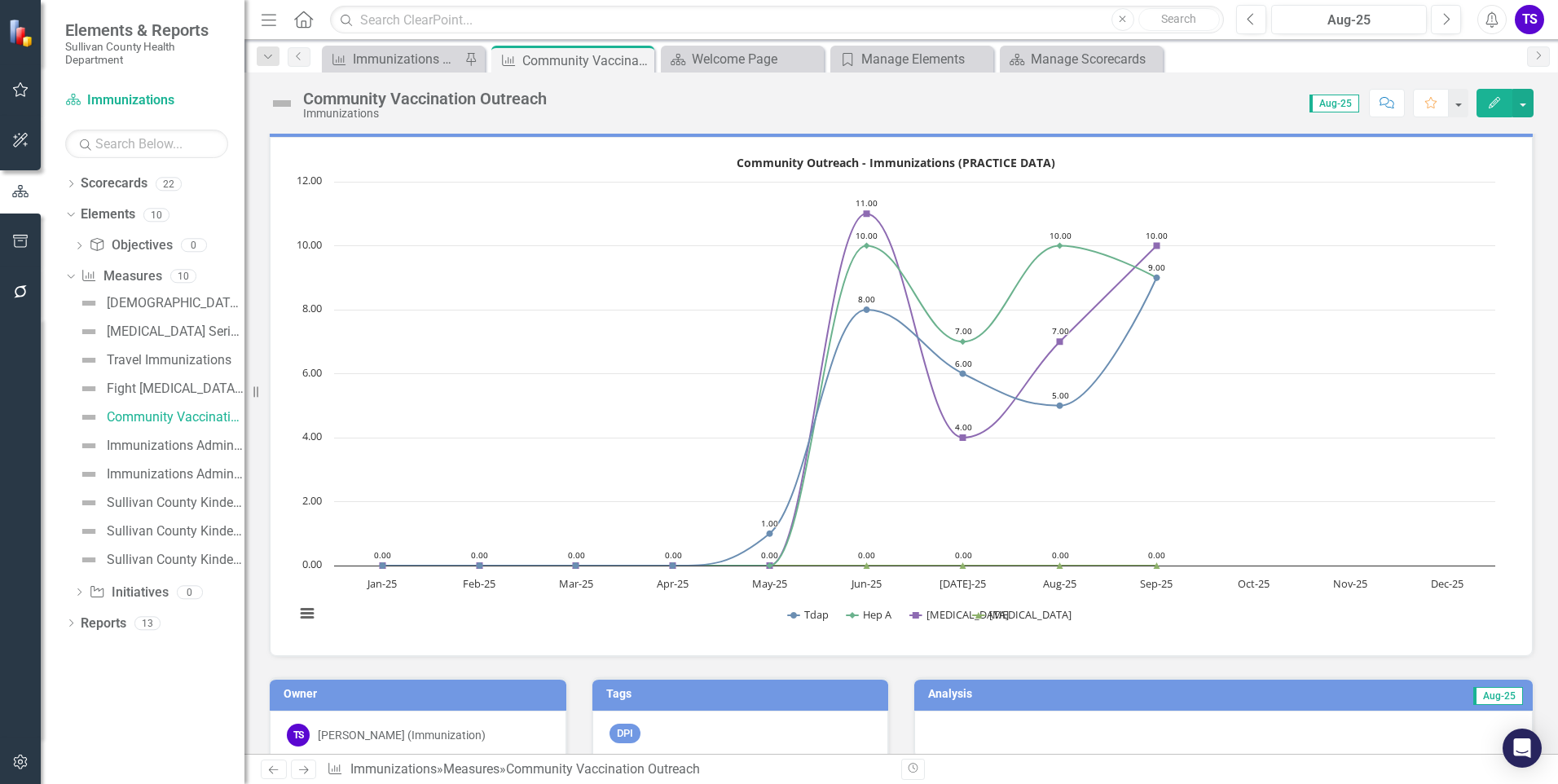
scroll to position [0, 0]
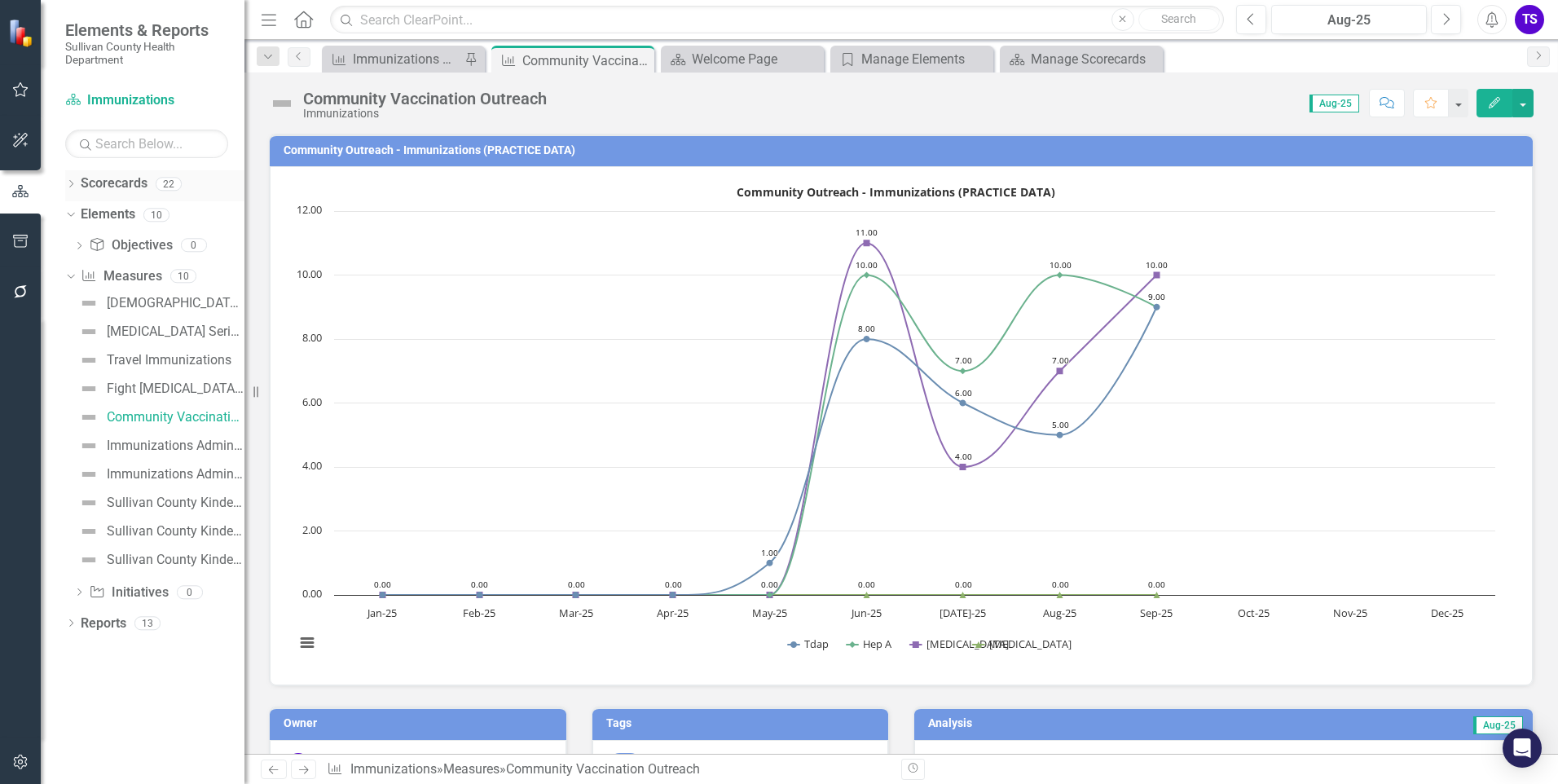
click at [71, 177] on div "Dropdown Scorecards 22" at bounding box center [155, 186] width 179 height 31
click at [71, 185] on icon at bounding box center [71, 184] width 4 height 7
click at [81, 216] on icon "Dropdown" at bounding box center [79, 214] width 12 height 10
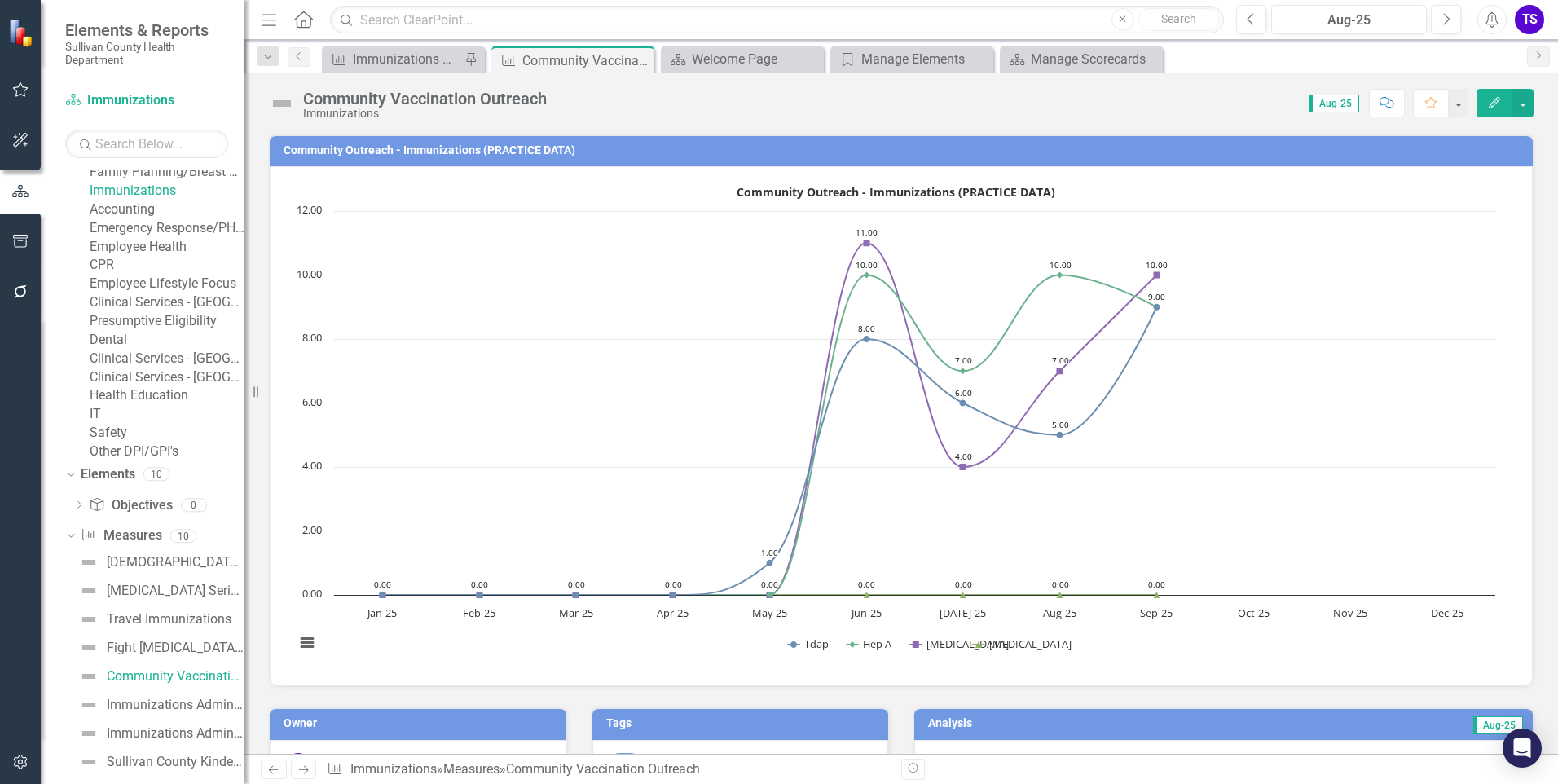
scroll to position [163, 0]
click at [152, 145] on link "Epidemiology and STIs" at bounding box center [167, 134] width 155 height 18
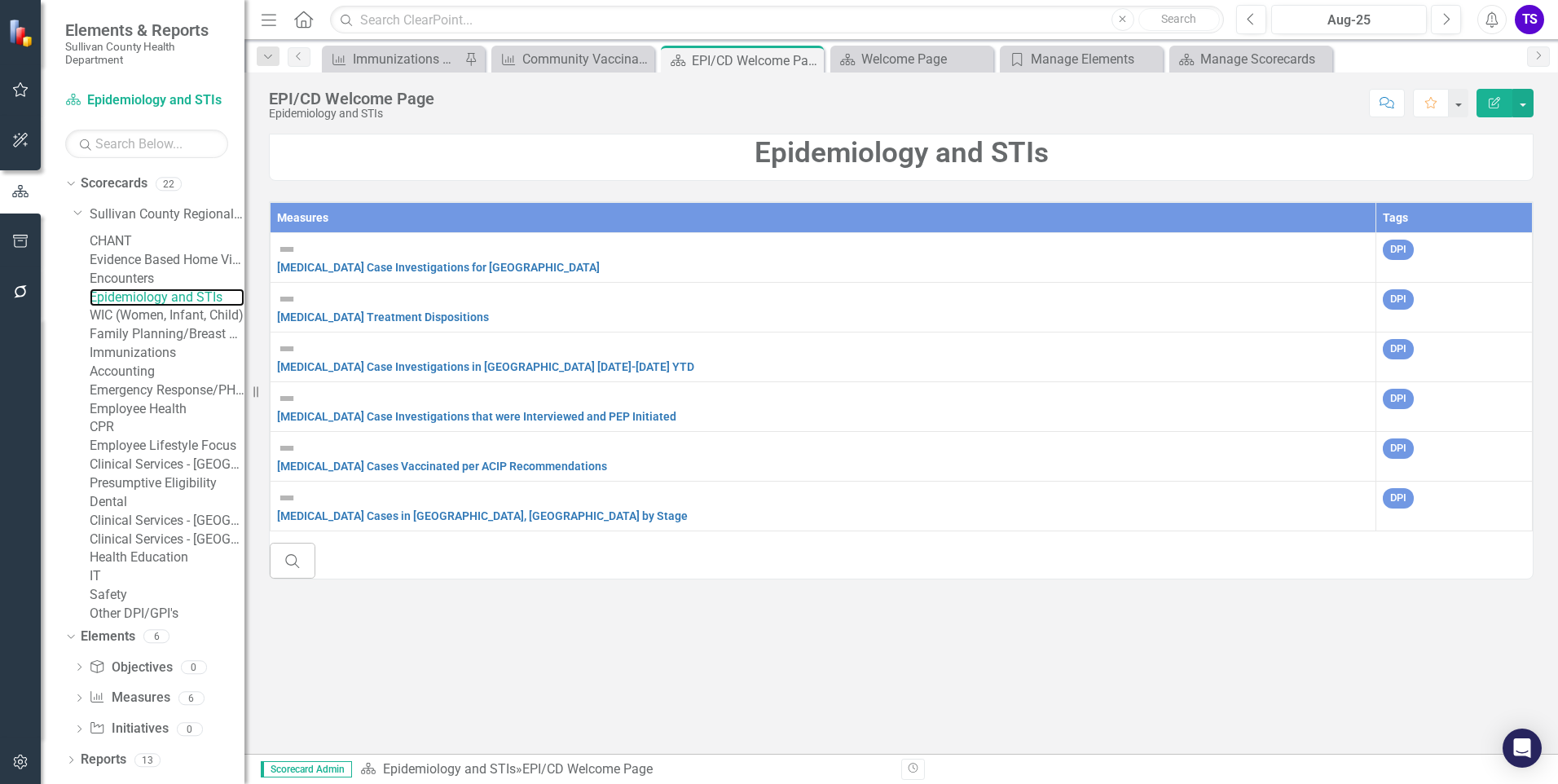
scroll to position [250, 0]
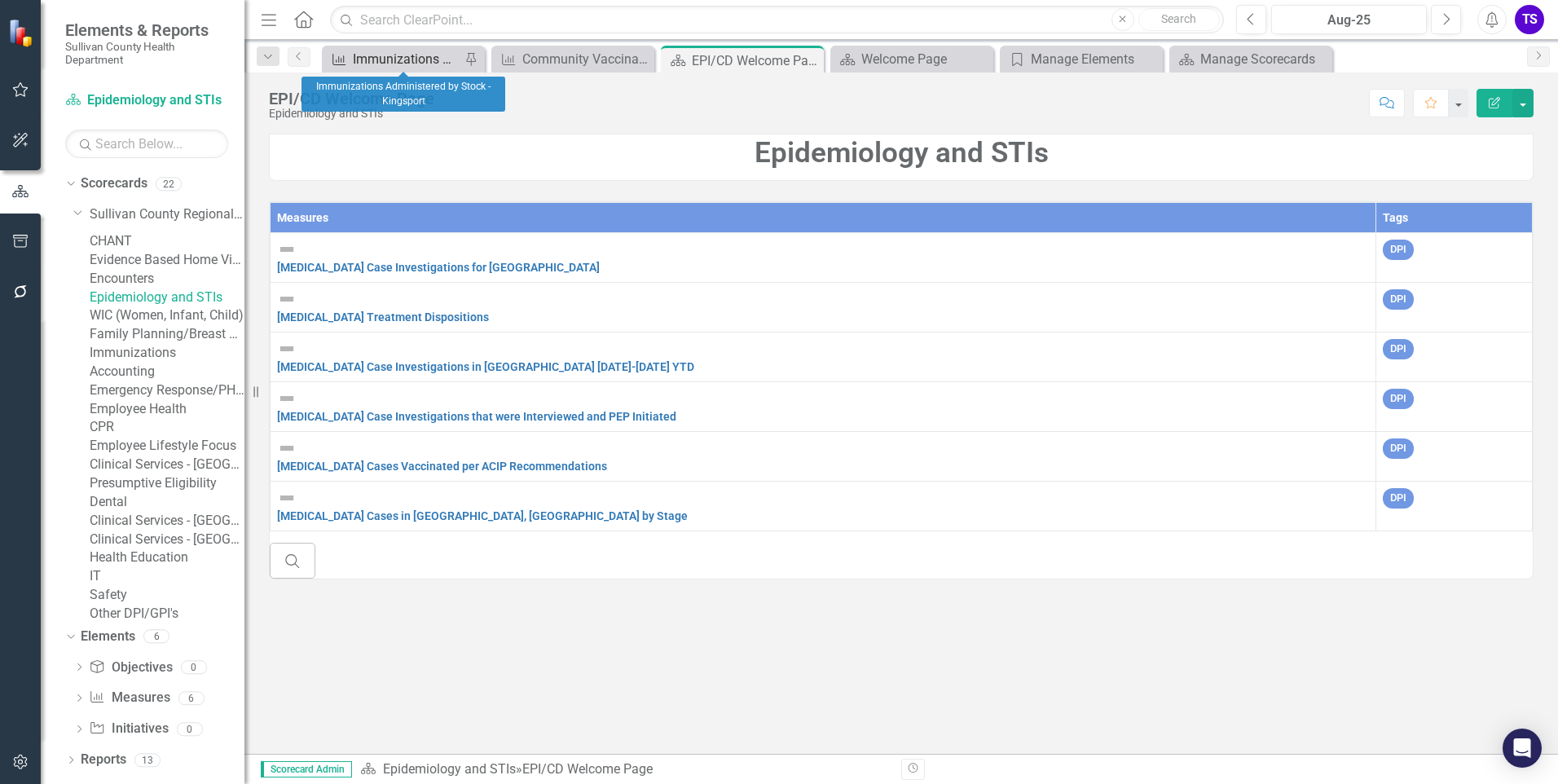
click at [424, 61] on div "Immunizations Administered by Stock - Kingsport" at bounding box center [407, 59] width 108 height 20
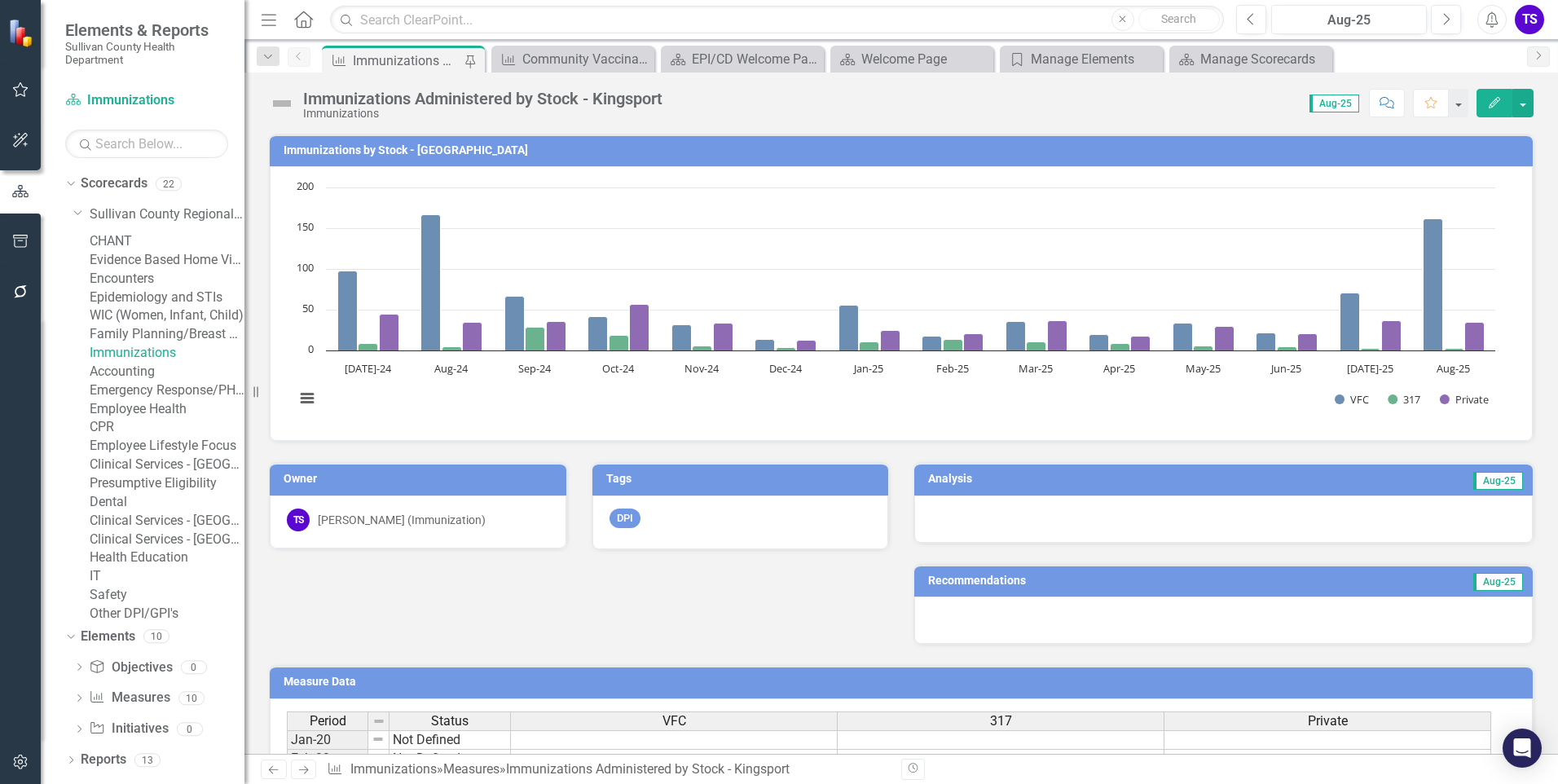
scroll to position [250, 0]
click at [79, 704] on icon "Dropdown" at bounding box center [79, 700] width 11 height 9
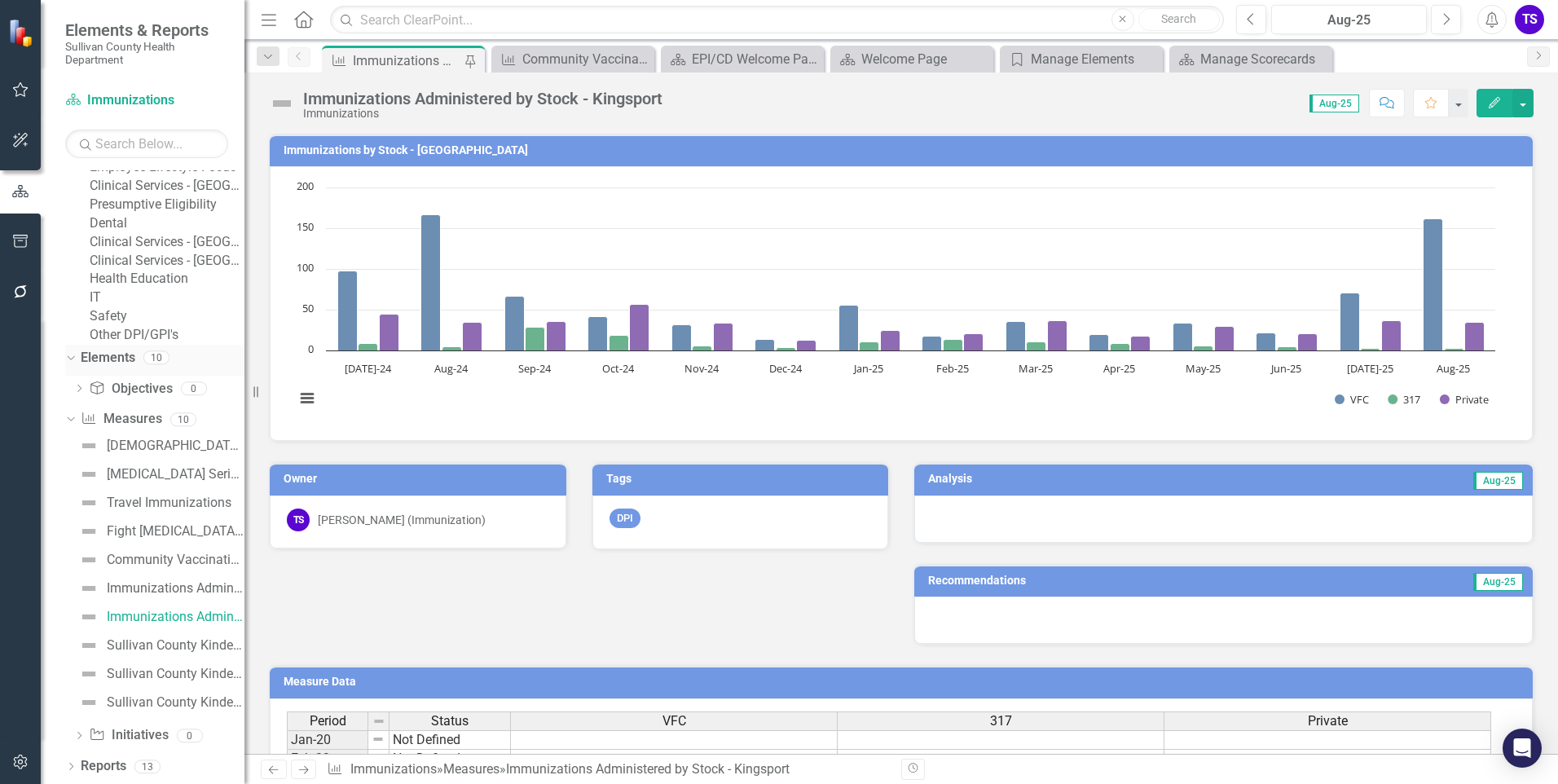
scroll to position [535, 0]
click at [176, 563] on div "Community Vaccination Outreach" at bounding box center [176, 560] width 138 height 15
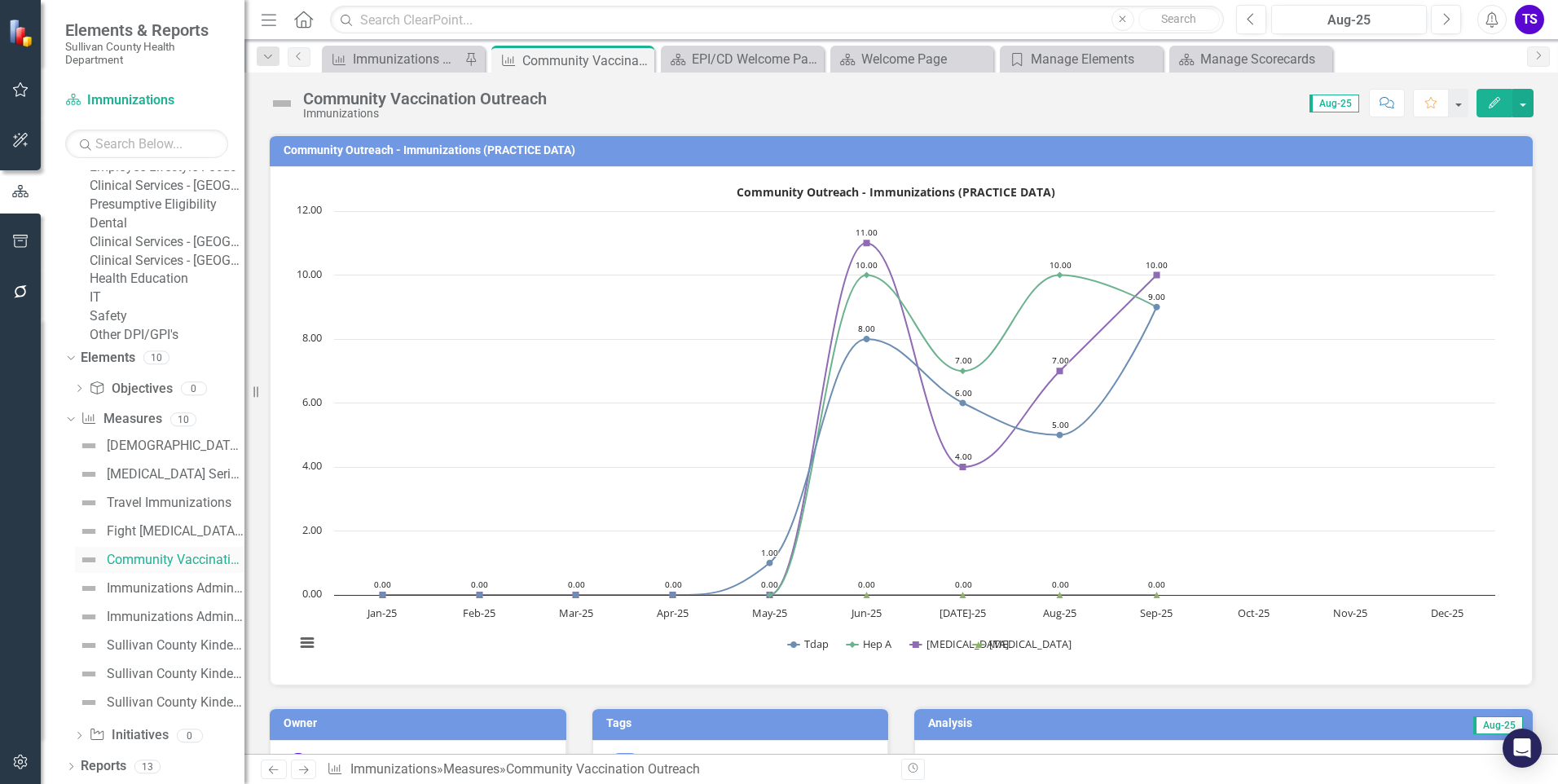
scroll to position [325, 0]
